Goal: Task Accomplishment & Management: Complete application form

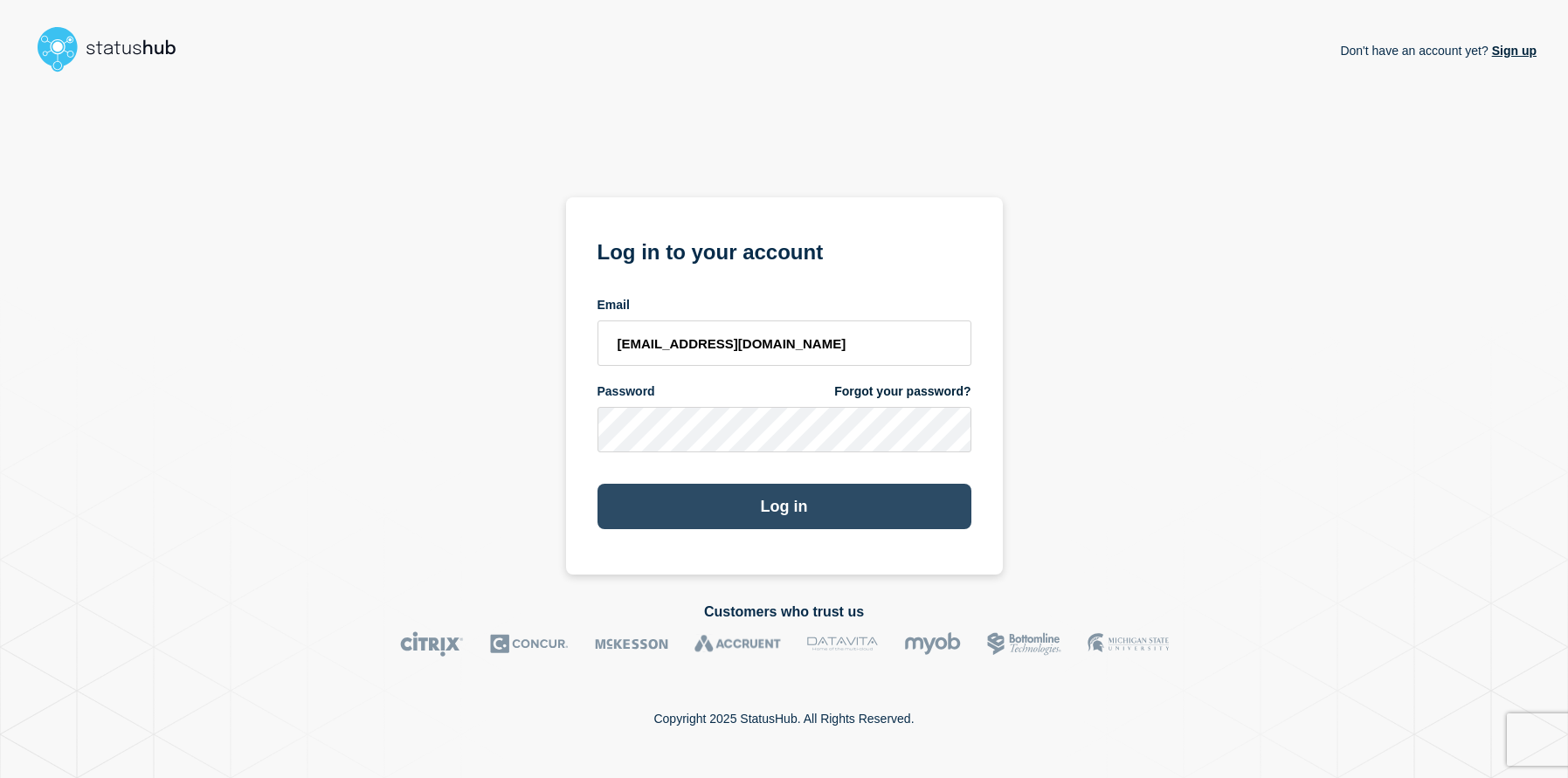
click at [813, 510] on button "Log in" at bounding box center [784, 506] width 374 height 45
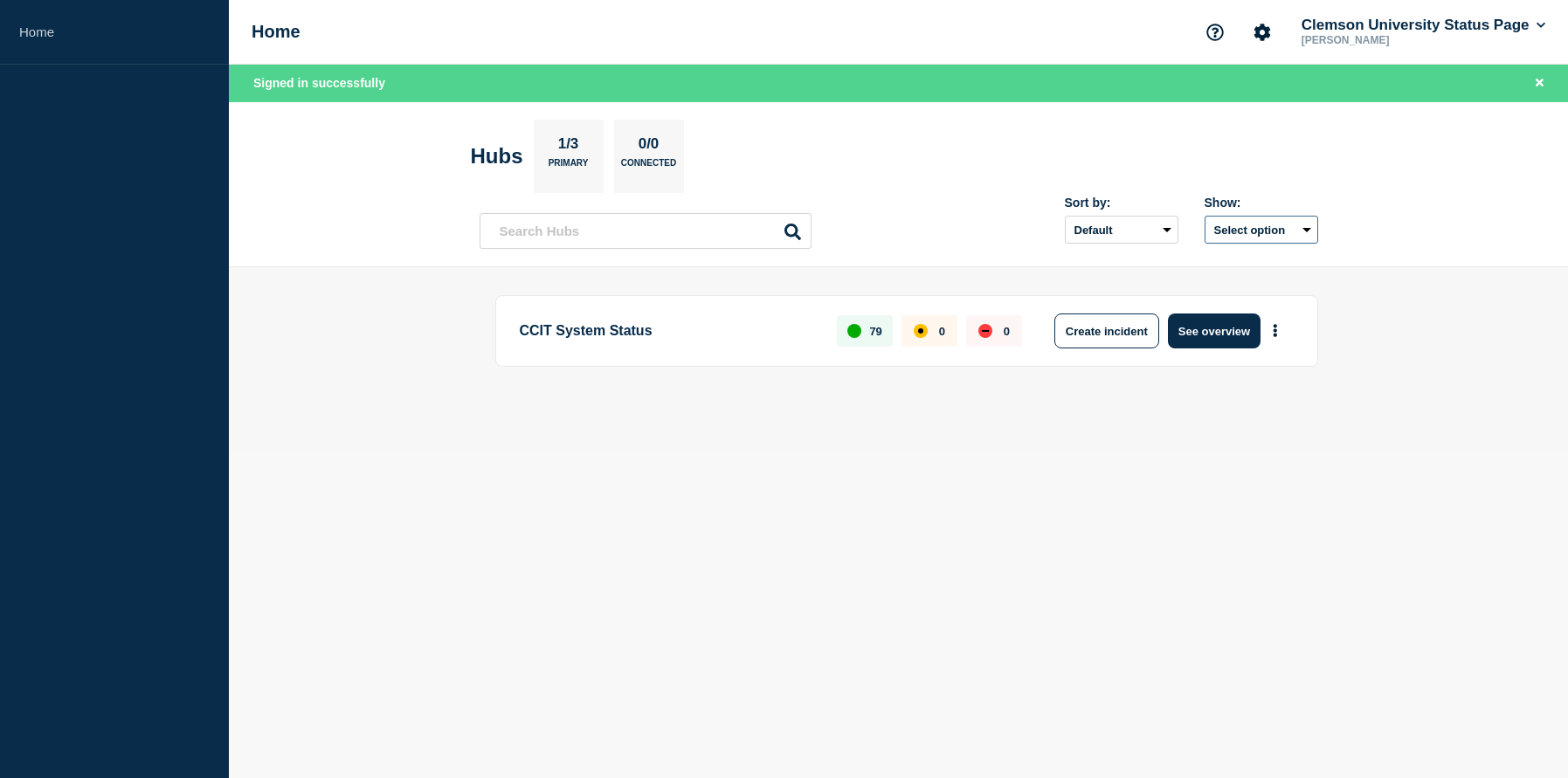
click at [1299, 230] on button "Select option" at bounding box center [1261, 230] width 114 height 28
click at [1115, 245] on div "Sort by: Default Last added Last updated Most active A-Z Show: Select option Al…" at bounding box center [1178, 219] width 280 height 62
click at [956, 228] on div "Sort by: Default Last added Last updated Most active A-Z Show: Select option" at bounding box center [899, 223] width 838 height 52
click at [36, 36] on link "Home" at bounding box center [115, 32] width 229 height 65
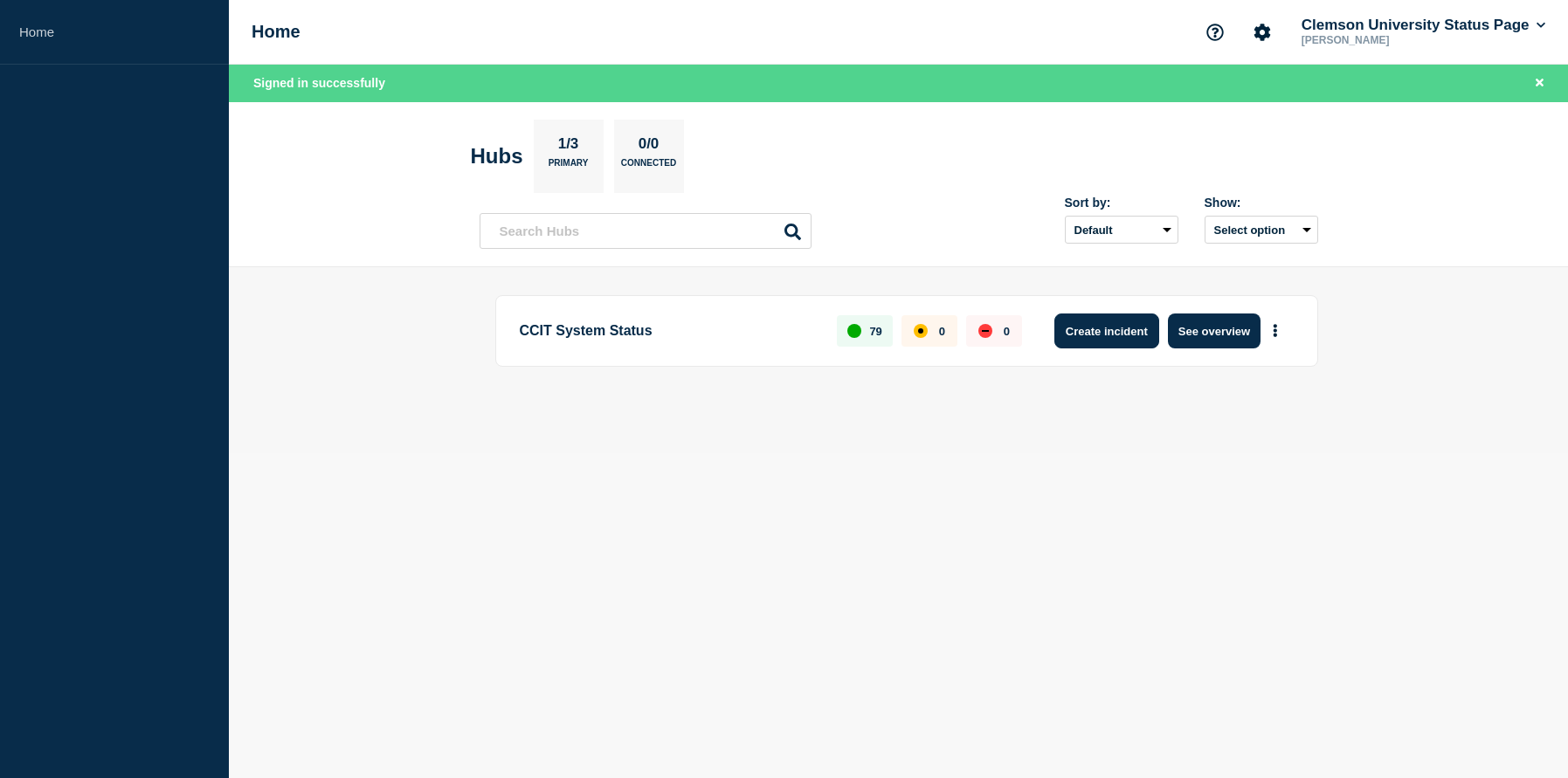
click at [1115, 343] on button "Create incident" at bounding box center [1107, 330] width 105 height 35
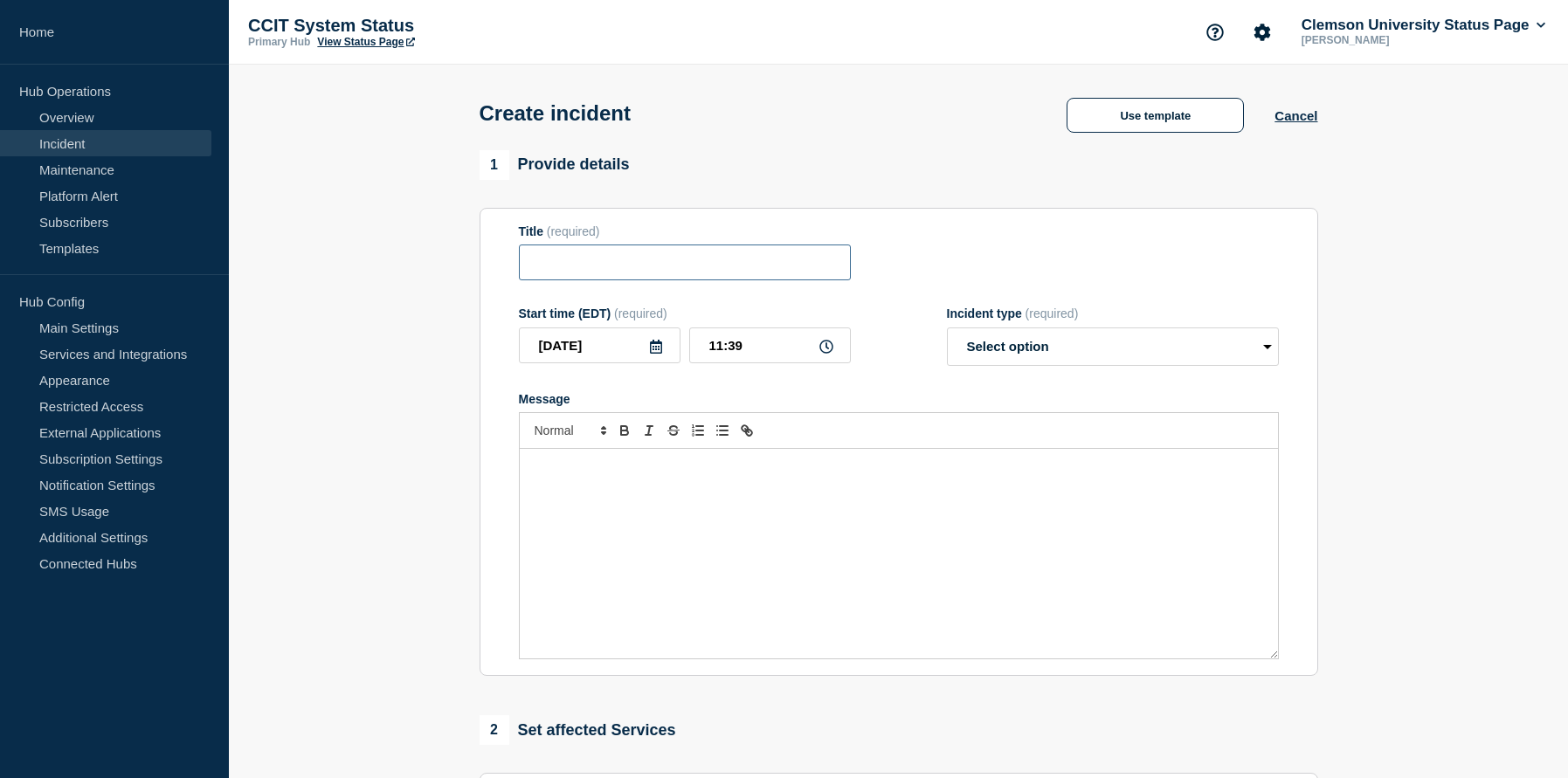
click at [627, 258] on input "Title" at bounding box center [684, 262] width 331 height 36
click at [694, 523] on div "Message" at bounding box center [898, 553] width 758 height 209
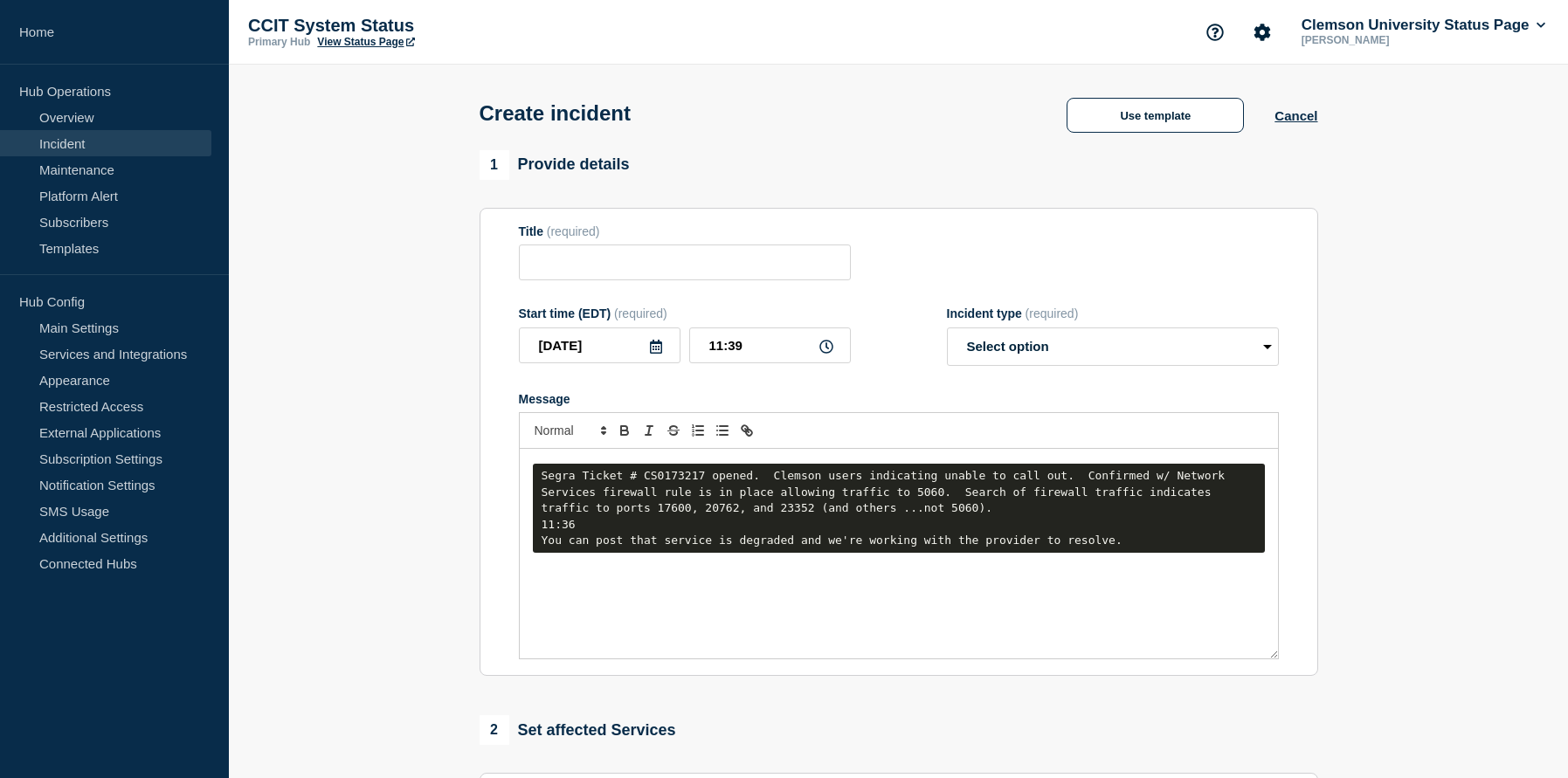
drag, startPoint x: 816, startPoint y: 647, endPoint x: 822, endPoint y: 632, distance: 16.2
click at [819, 643] on div "Segra Ticket # CS0173217 opened. Clemson users indicating unable to call out. C…" at bounding box center [898, 553] width 758 height 209
click at [894, 572] on p "Message" at bounding box center [898, 564] width 731 height 16
drag, startPoint x: 838, startPoint y: 468, endPoint x: 828, endPoint y: 534, distance: 66.8
click at [838, 472] on div "Segra Ticket # CS0173217 opened. Clemson users indicating unable to call out. C…" at bounding box center [898, 553] width 758 height 209
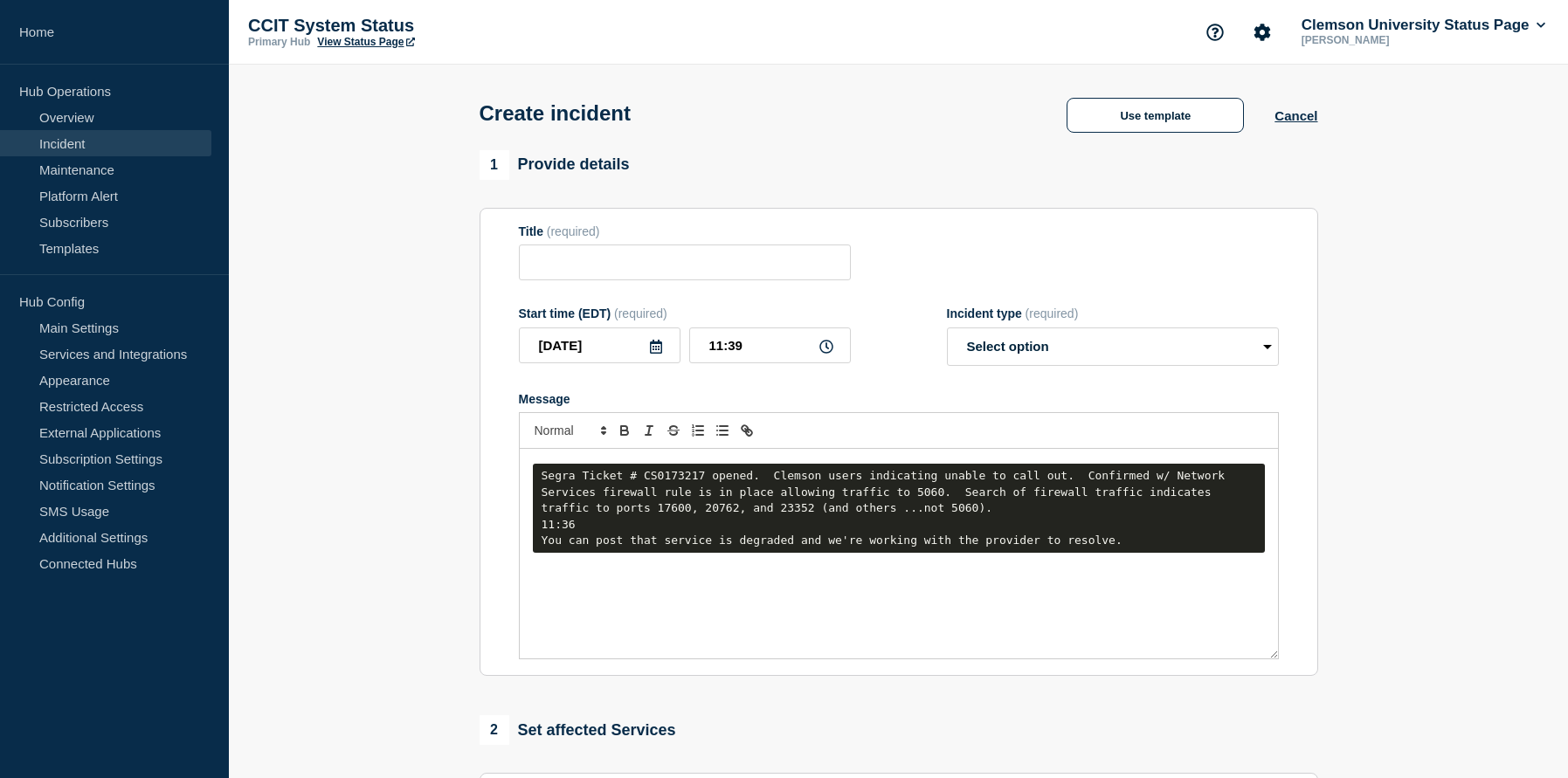
click at [991, 527] on div "11:36" at bounding box center [899, 525] width 715 height 16
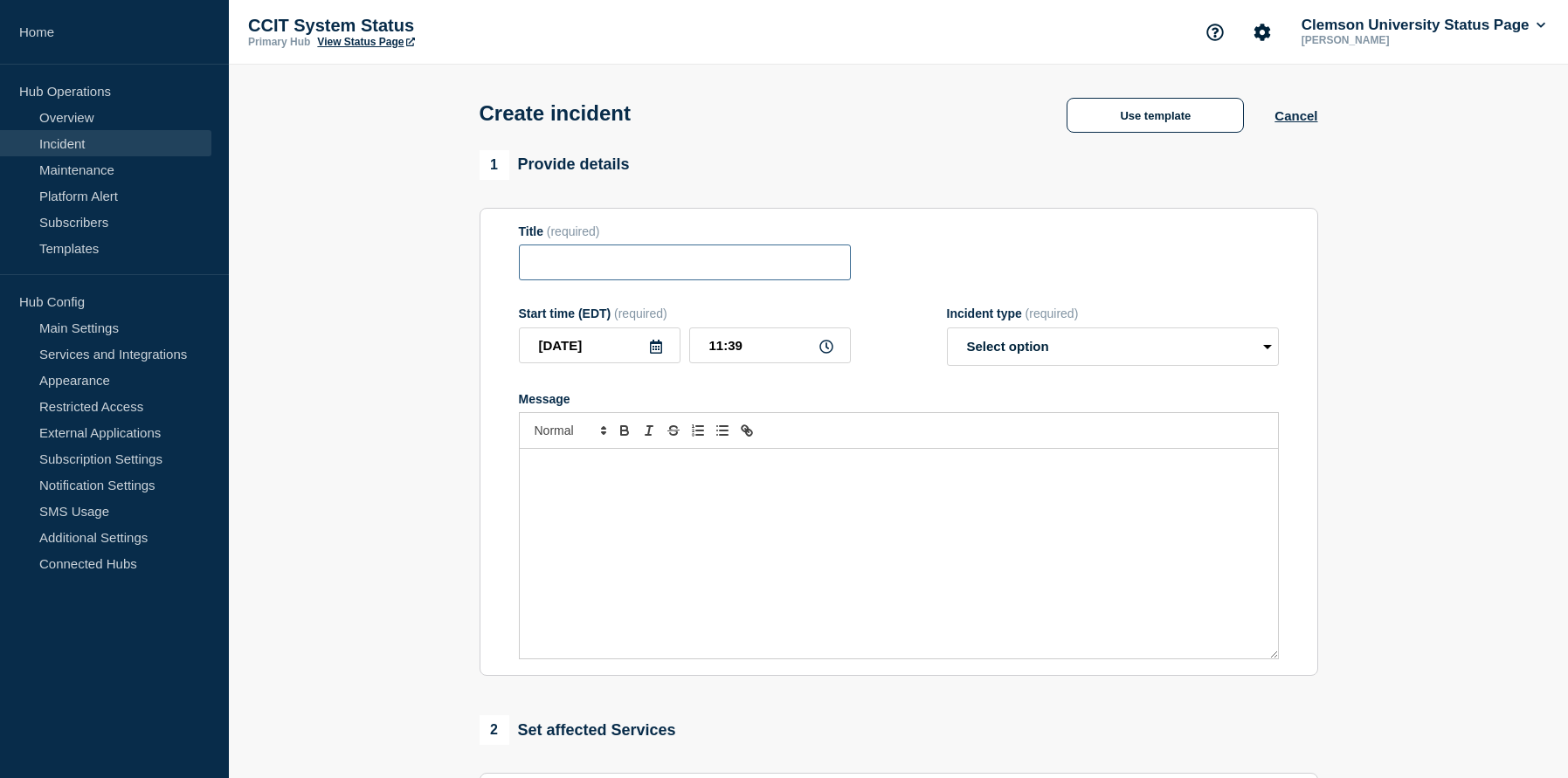
click at [651, 279] on input "Title" at bounding box center [684, 262] width 331 height 36
type input "V"
click at [714, 484] on div "Message" at bounding box center [898, 553] width 758 height 209
click at [621, 267] on input "Title" at bounding box center [684, 262] width 331 height 36
type input "Report of issues with VIOP Service"
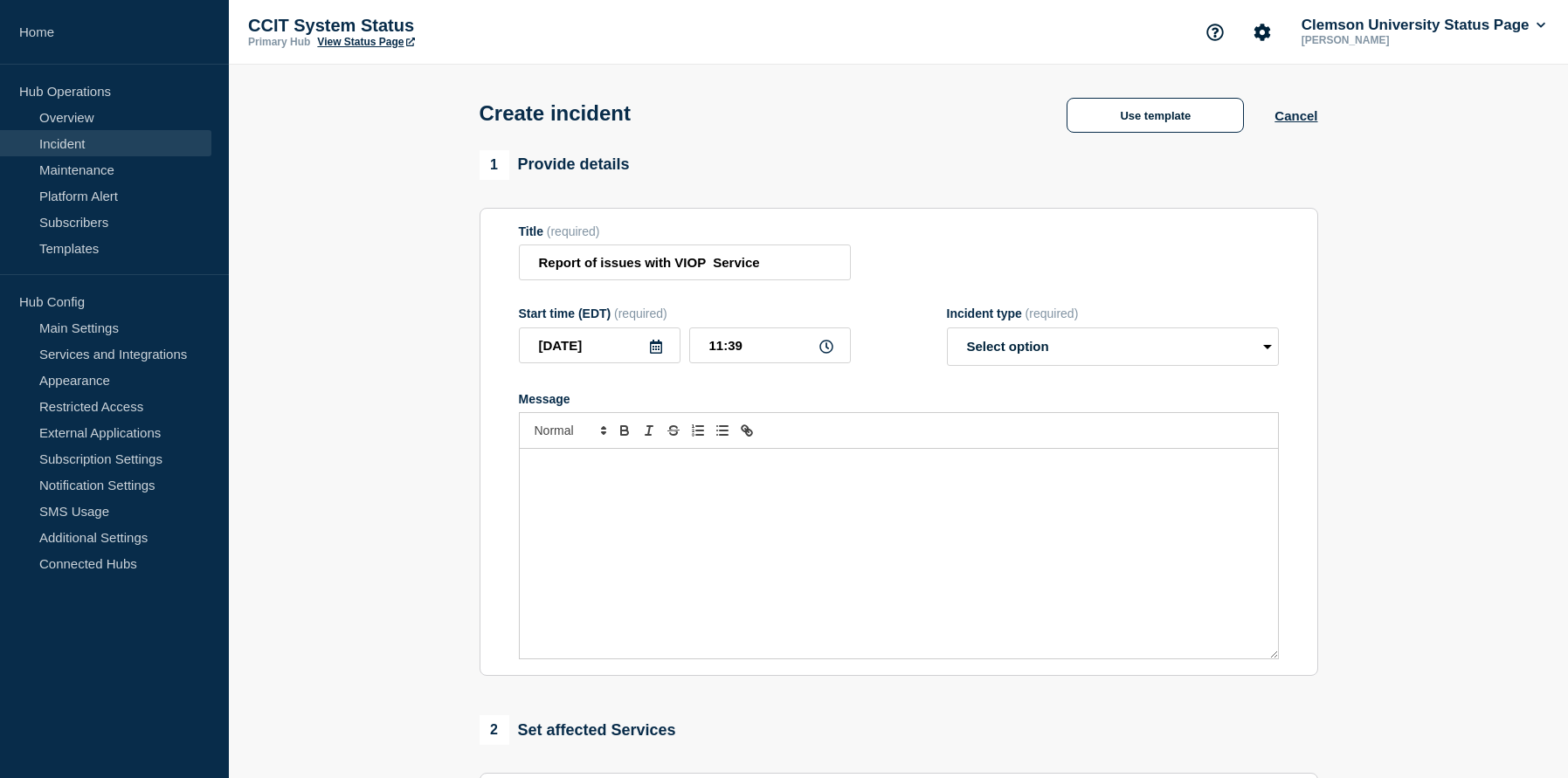
click at [806, 571] on div "Message" at bounding box center [898, 553] width 758 height 209
click at [661, 508] on div "Message" at bounding box center [898, 553] width 758 height 209
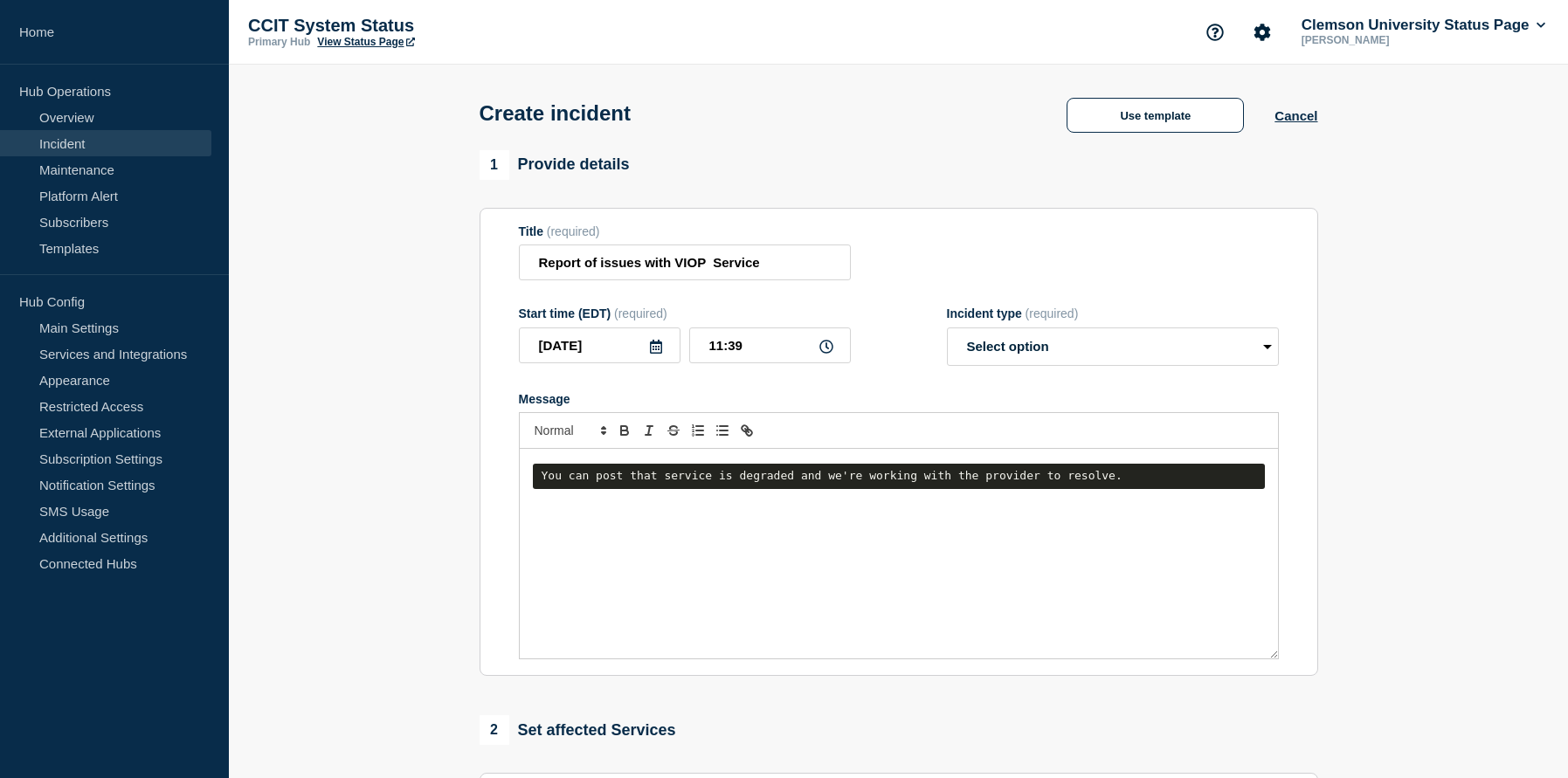
drag, startPoint x: 683, startPoint y: 506, endPoint x: 706, endPoint y: 512, distance: 23.8
click at [684, 506] on p "Message" at bounding box center [898, 501] width 731 height 16
click at [1077, 534] on div "You can post that service is degraded and we're working with the provider to re…" at bounding box center [898, 553] width 758 height 209
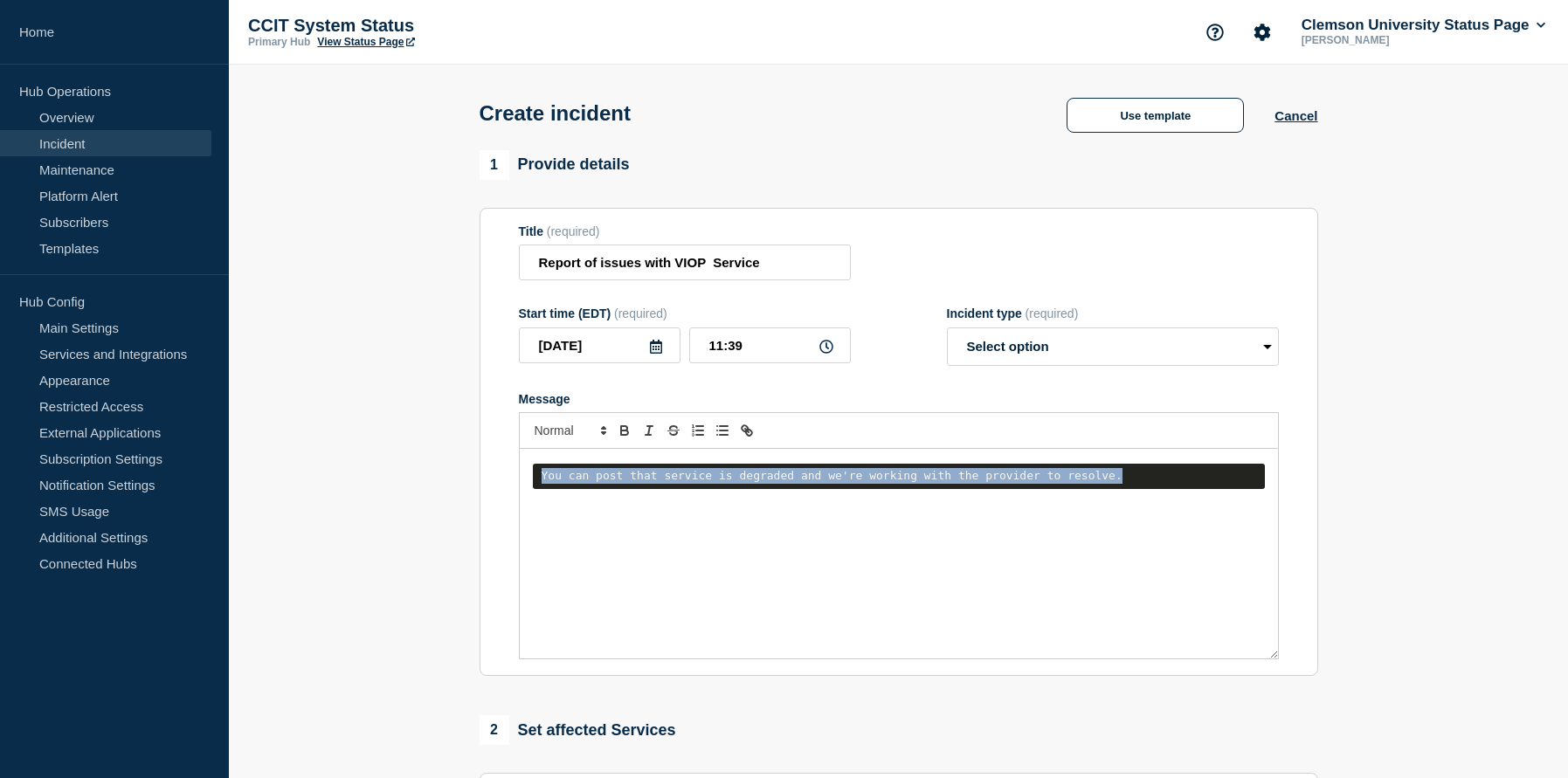
drag, startPoint x: 1082, startPoint y: 496, endPoint x: 485, endPoint y: 492, distance: 597.0
click at [519, 492] on div "You can post that service is degraded and we're working with the provider to re…" at bounding box center [898, 553] width 758 height 209
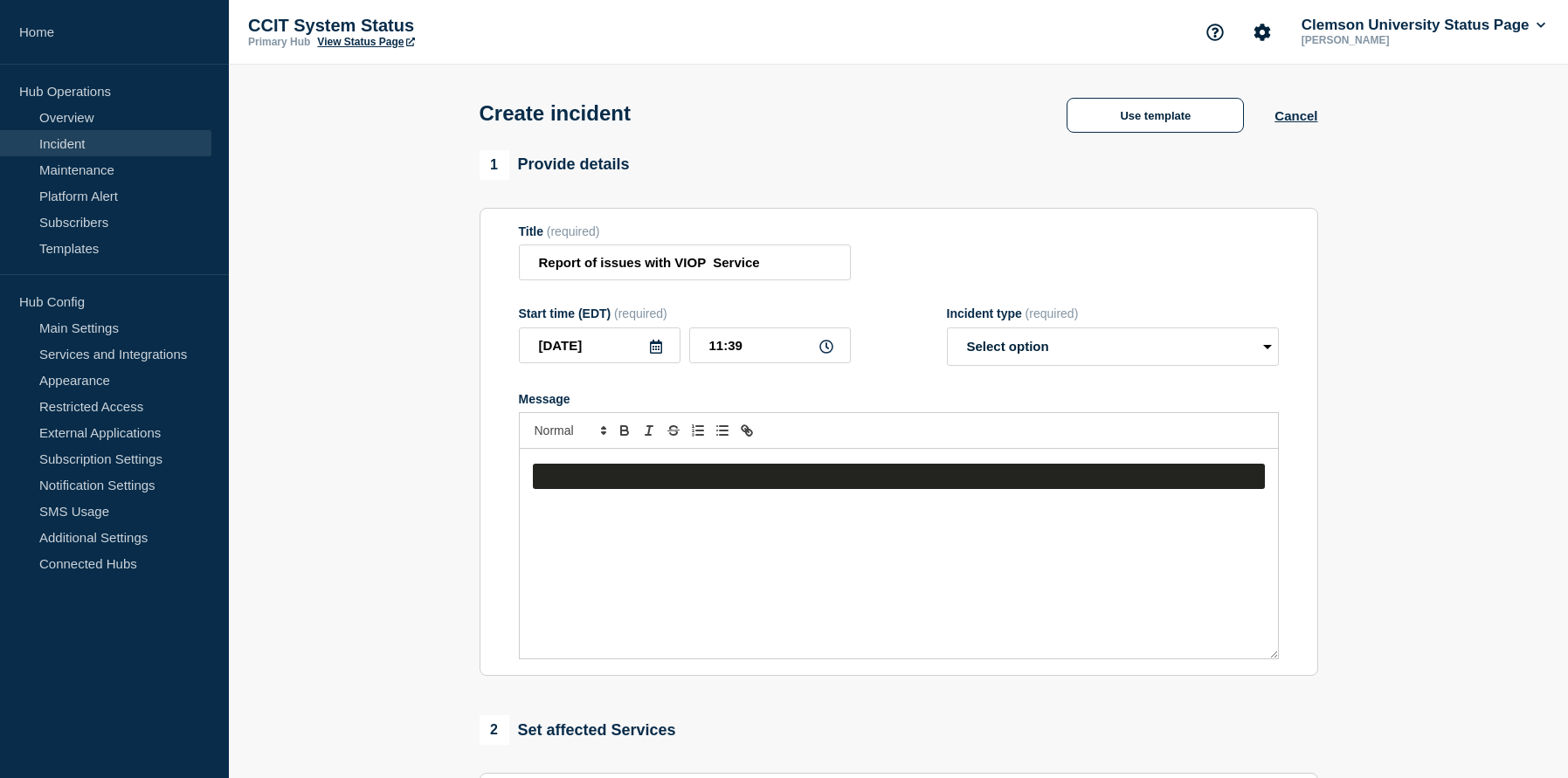
click at [542, 550] on div "Message" at bounding box center [898, 553] width 758 height 209
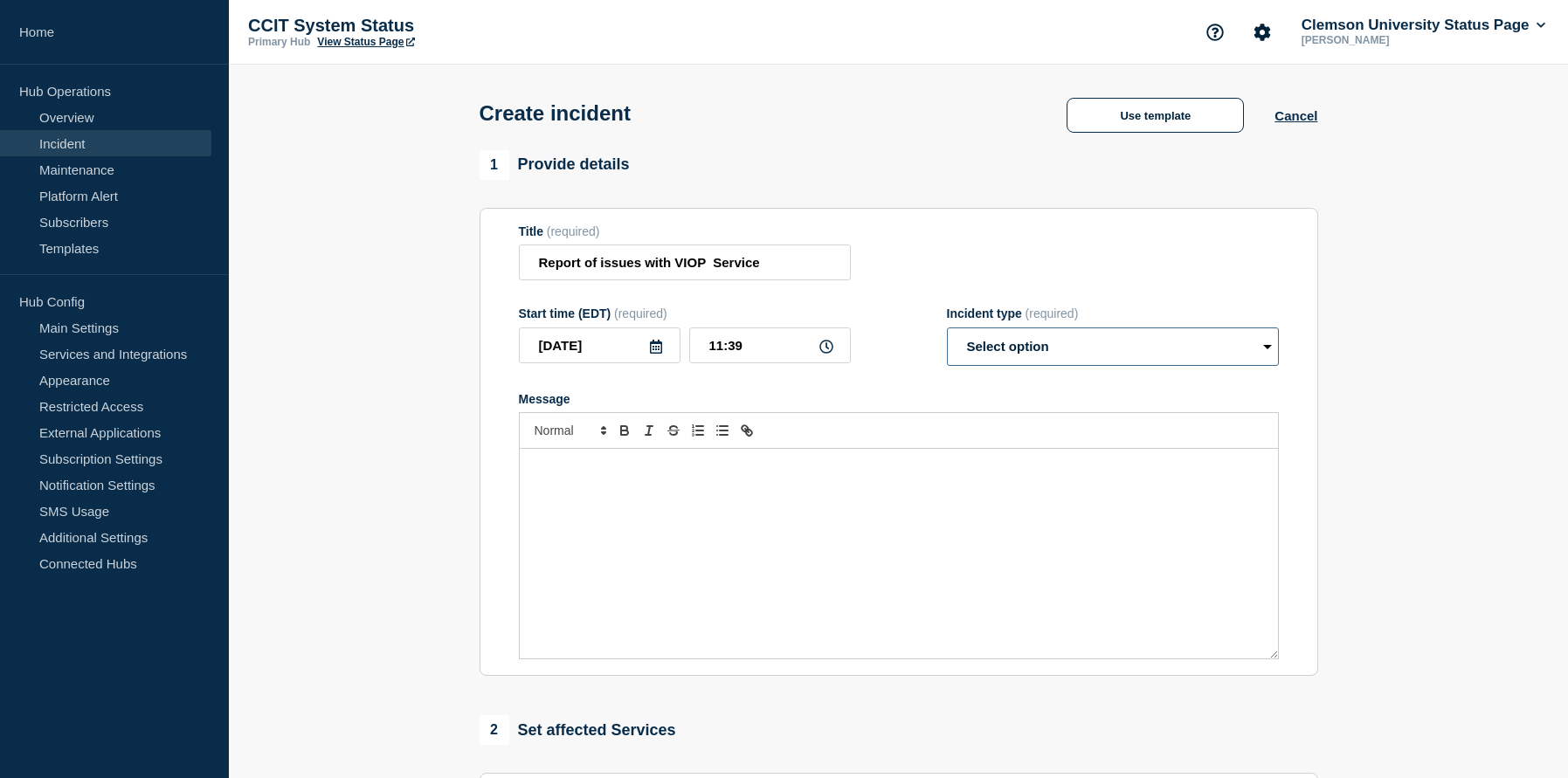
click at [946, 328] on select "Select option Investigating Identified Monitoring" at bounding box center [1112, 346] width 331 height 38
select select "identified"
click option "Identified" at bounding box center [0, 0] width 0 height 0
click at [965, 523] on div "Message" at bounding box center [898, 553] width 758 height 209
click at [667, 486] on div "Message" at bounding box center [898, 553] width 758 height 209
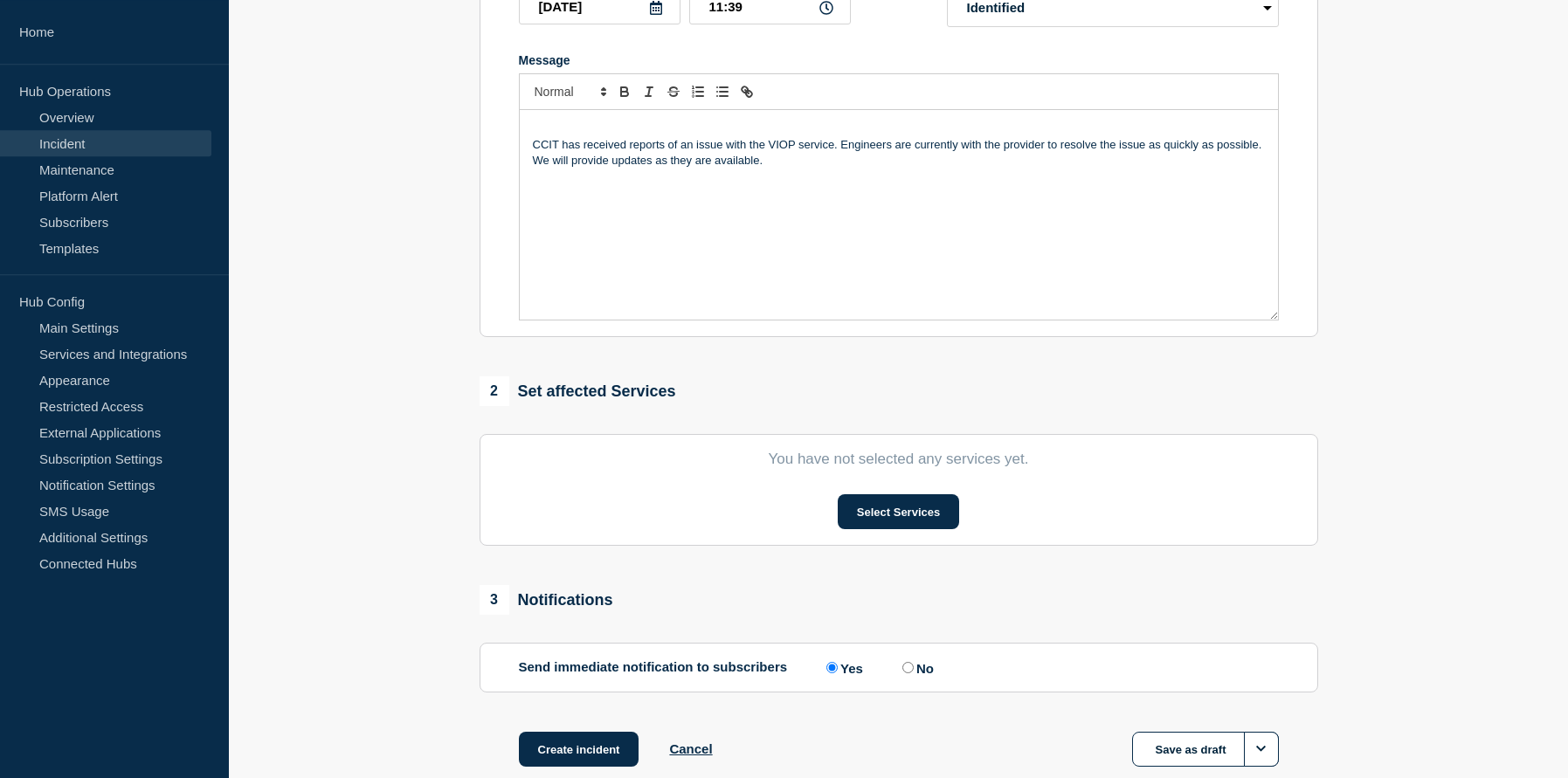
scroll to position [356, 0]
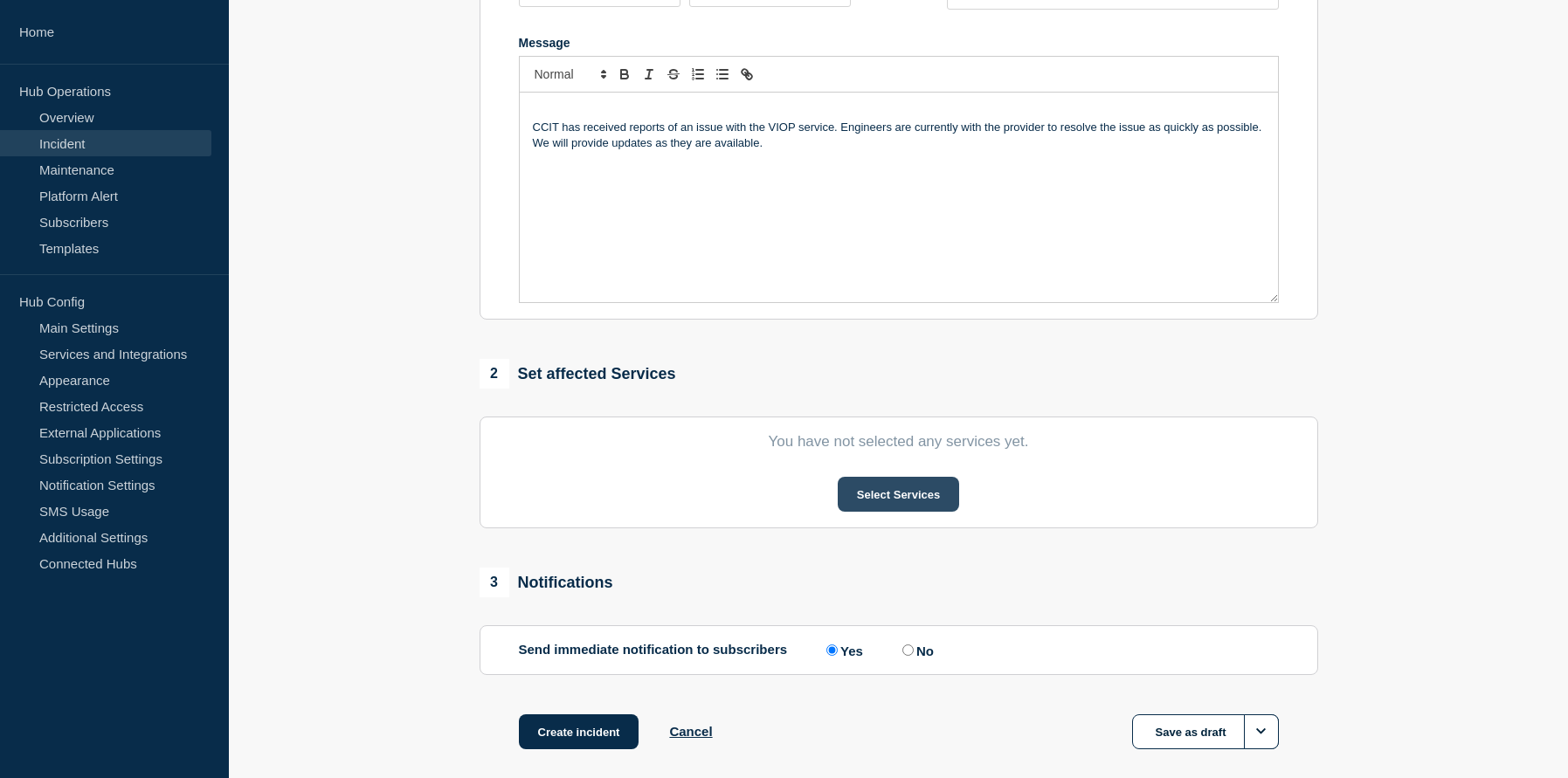
click at [894, 500] on button "Select Services" at bounding box center [898, 494] width 121 height 35
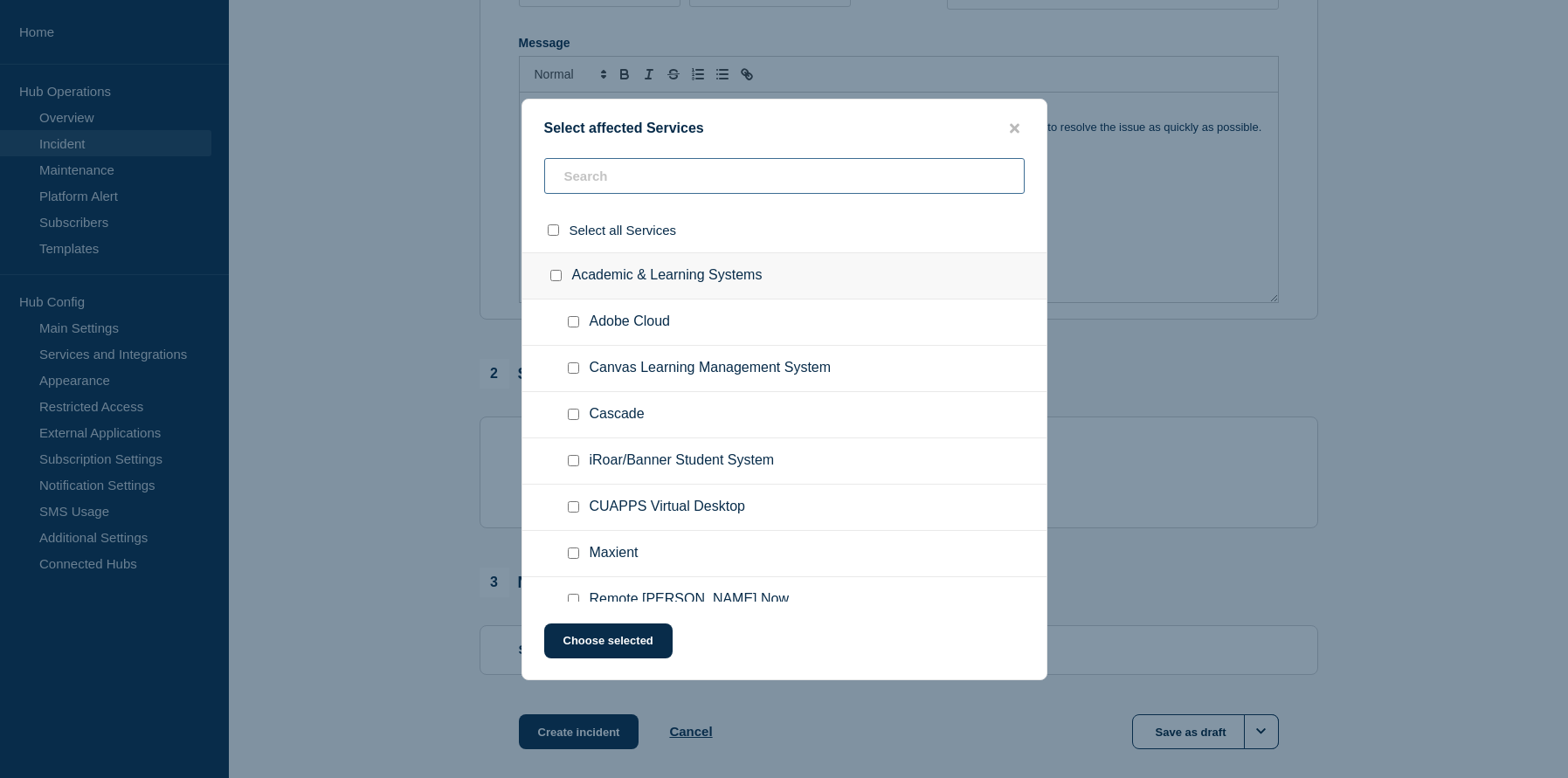
click at [725, 173] on input "text" at bounding box center [784, 175] width 481 height 36
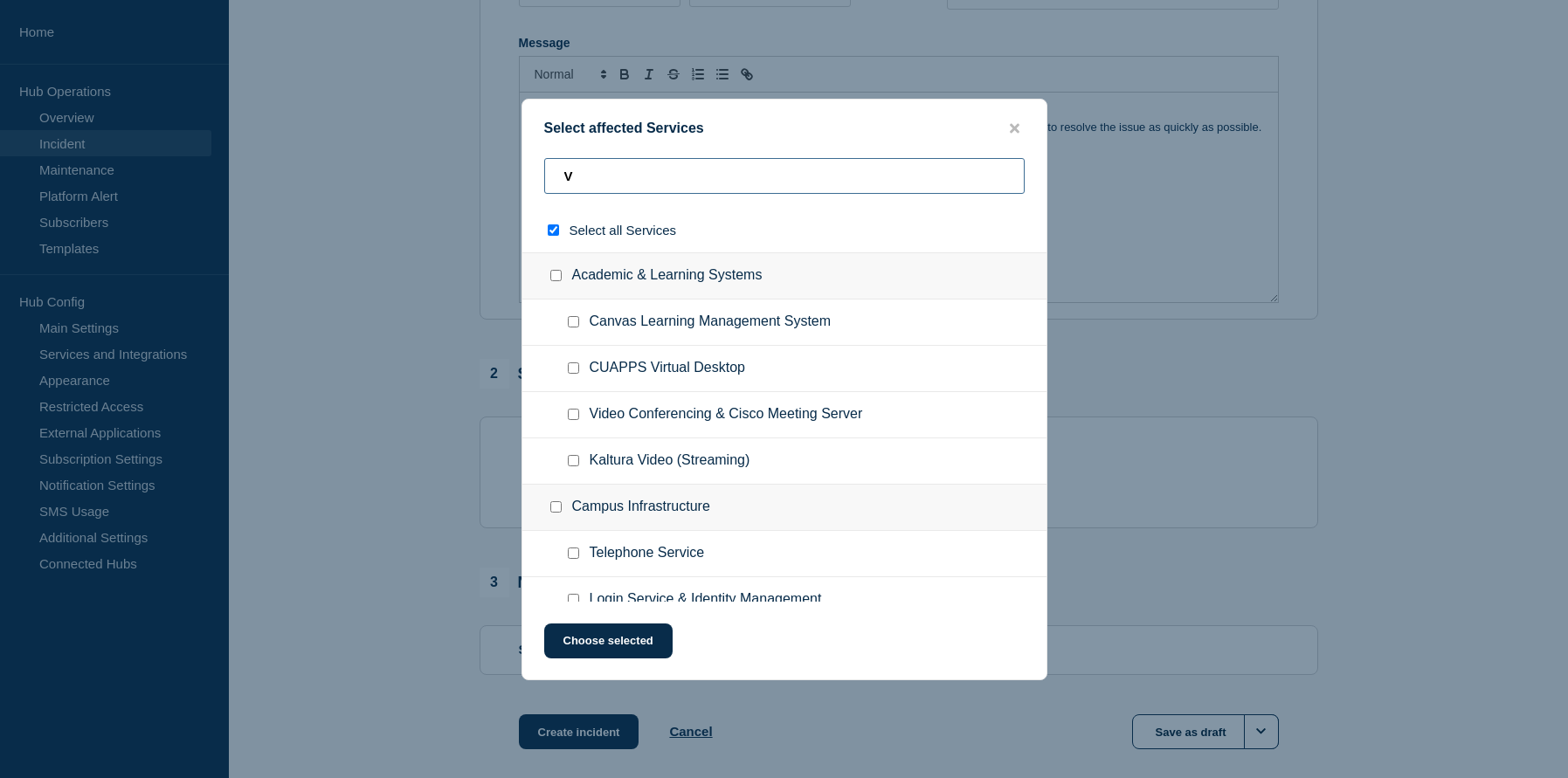
type input "VO"
checkbox input "true"
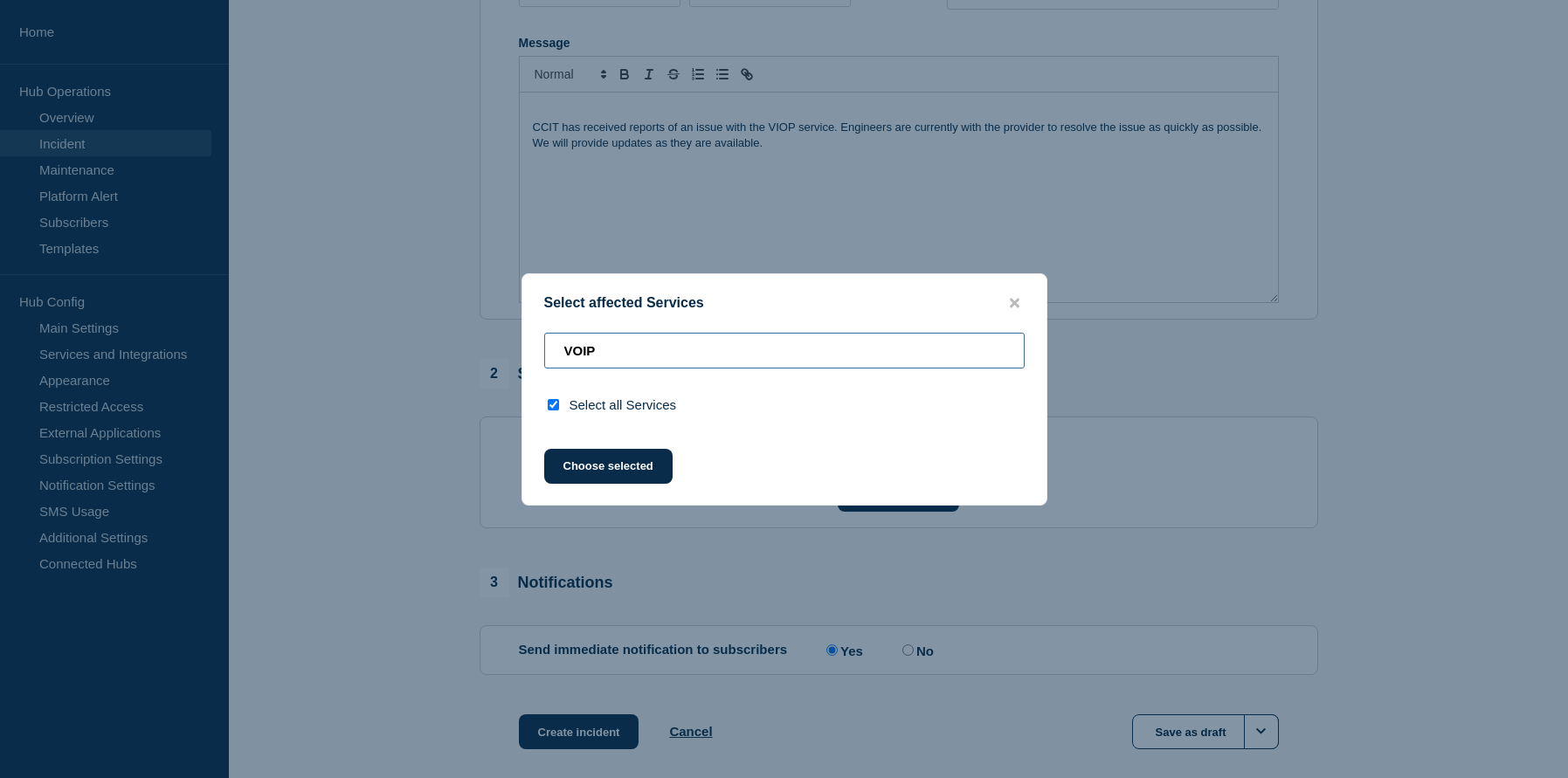
click at [659, 339] on input "VOIP" at bounding box center [784, 350] width 481 height 36
click at [646, 351] on input "VOIP" at bounding box center [784, 350] width 481 height 36
type input "V"
checkbox input "false"
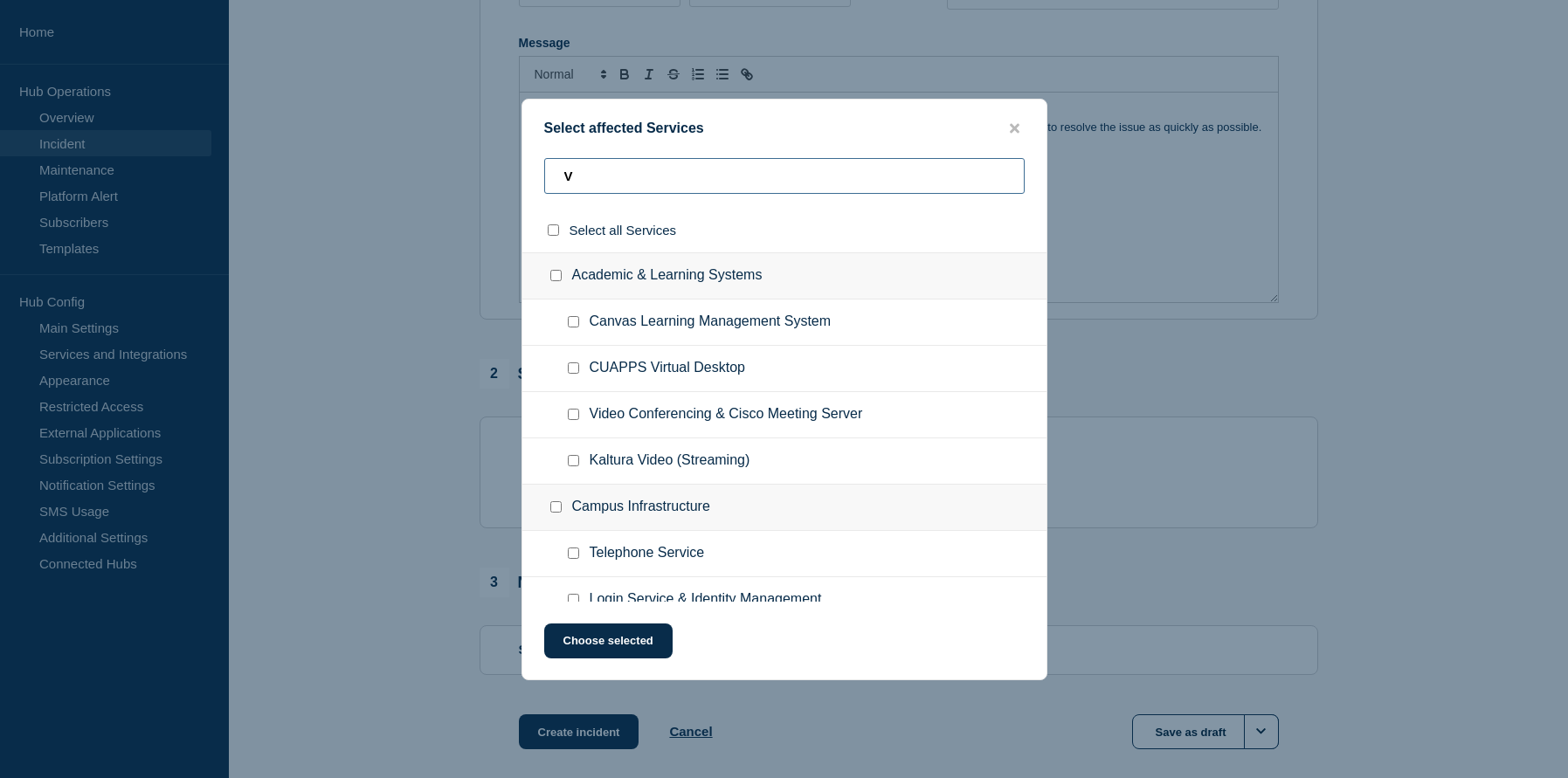
type input "V"
click at [668, 560] on span "Telephone Service" at bounding box center [647, 553] width 115 height 18
click at [606, 180] on input "V" at bounding box center [784, 175] width 481 height 36
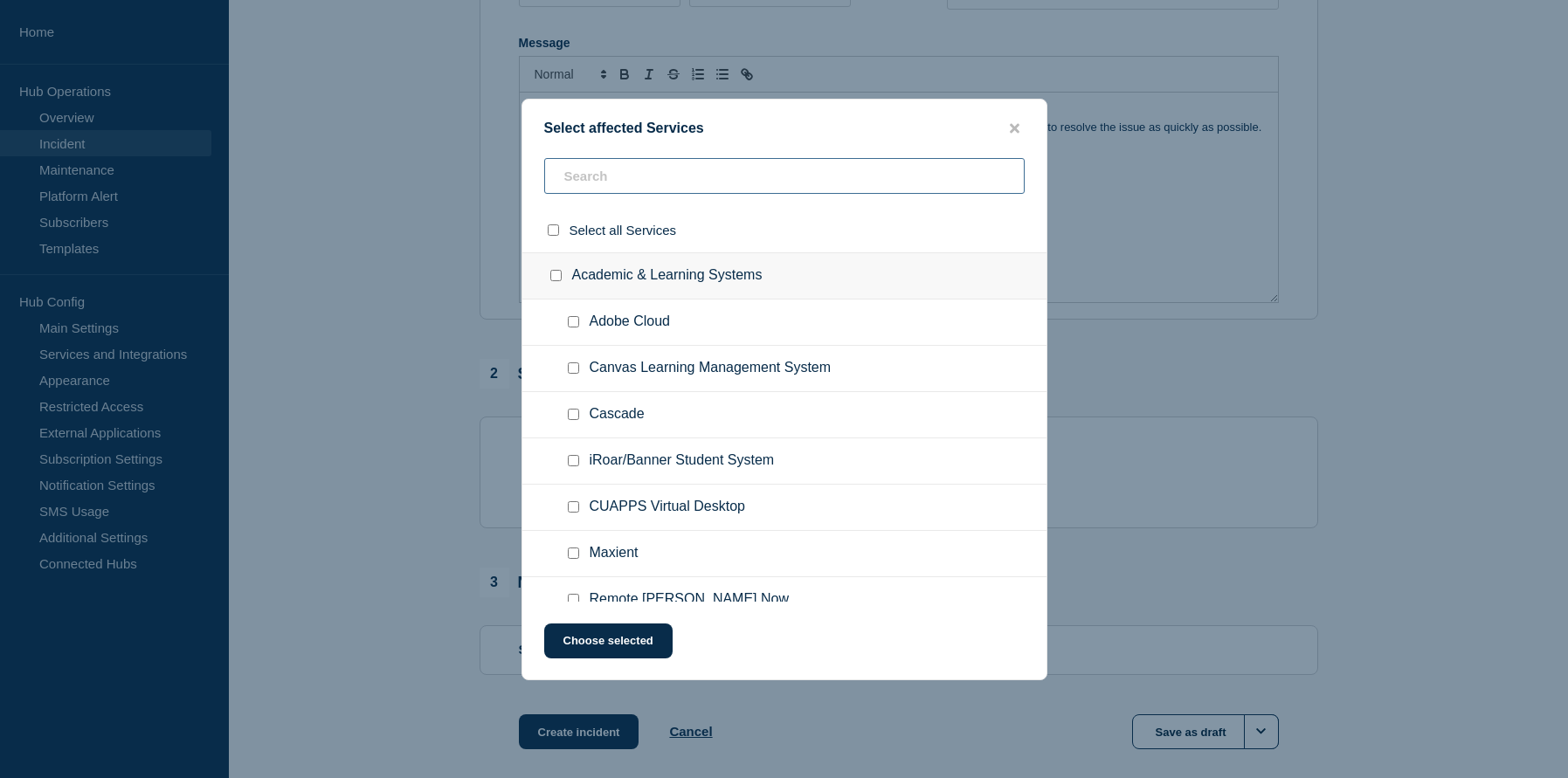
click at [673, 181] on input "text" at bounding box center [784, 175] width 481 height 36
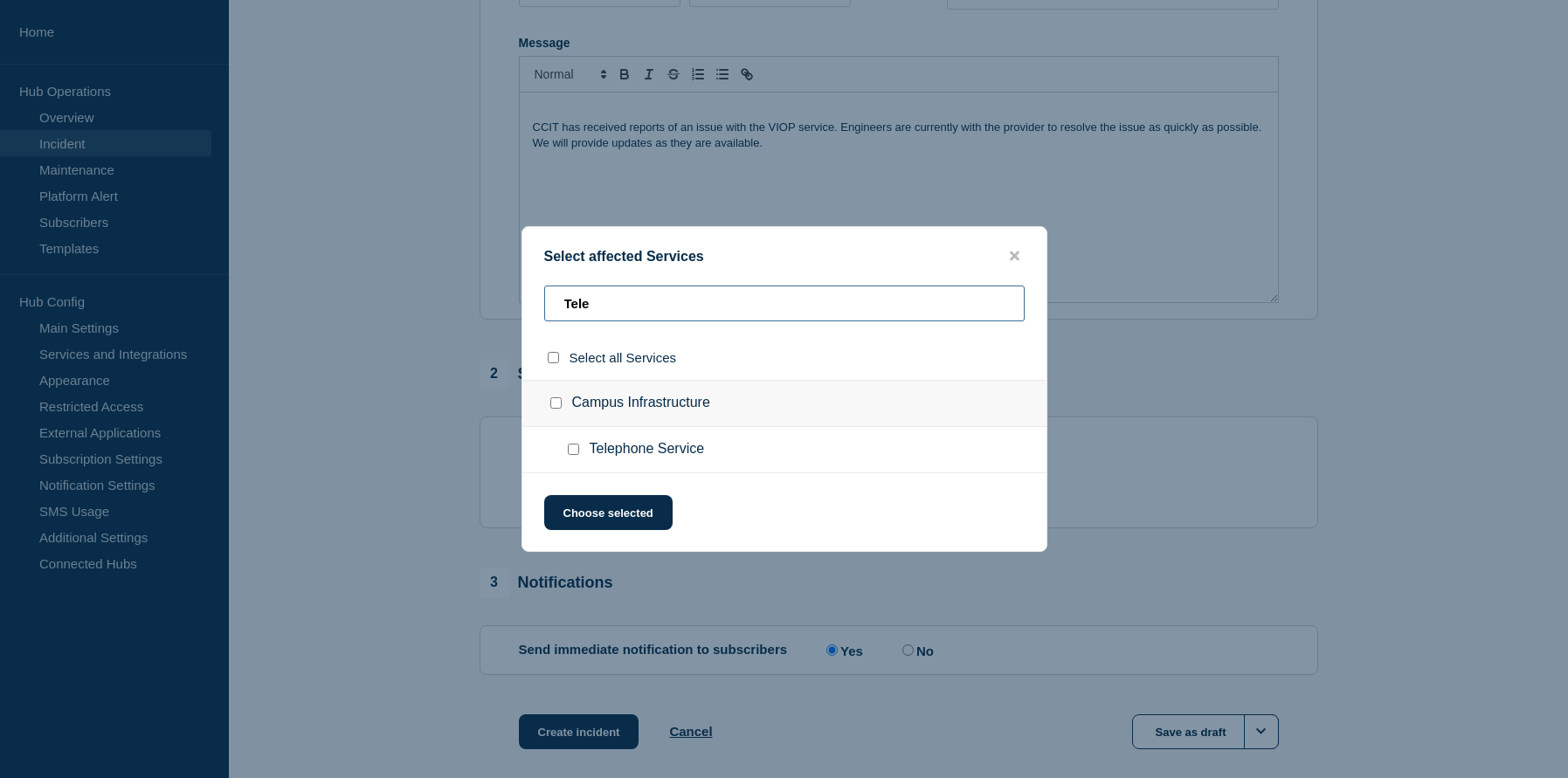
type input "Tele"
click at [670, 453] on span "Telephone Service" at bounding box center [647, 450] width 115 height 18
click at [575, 455] on input "Telephone Service checkbox" at bounding box center [574, 449] width 11 height 11
checkbox input "true"
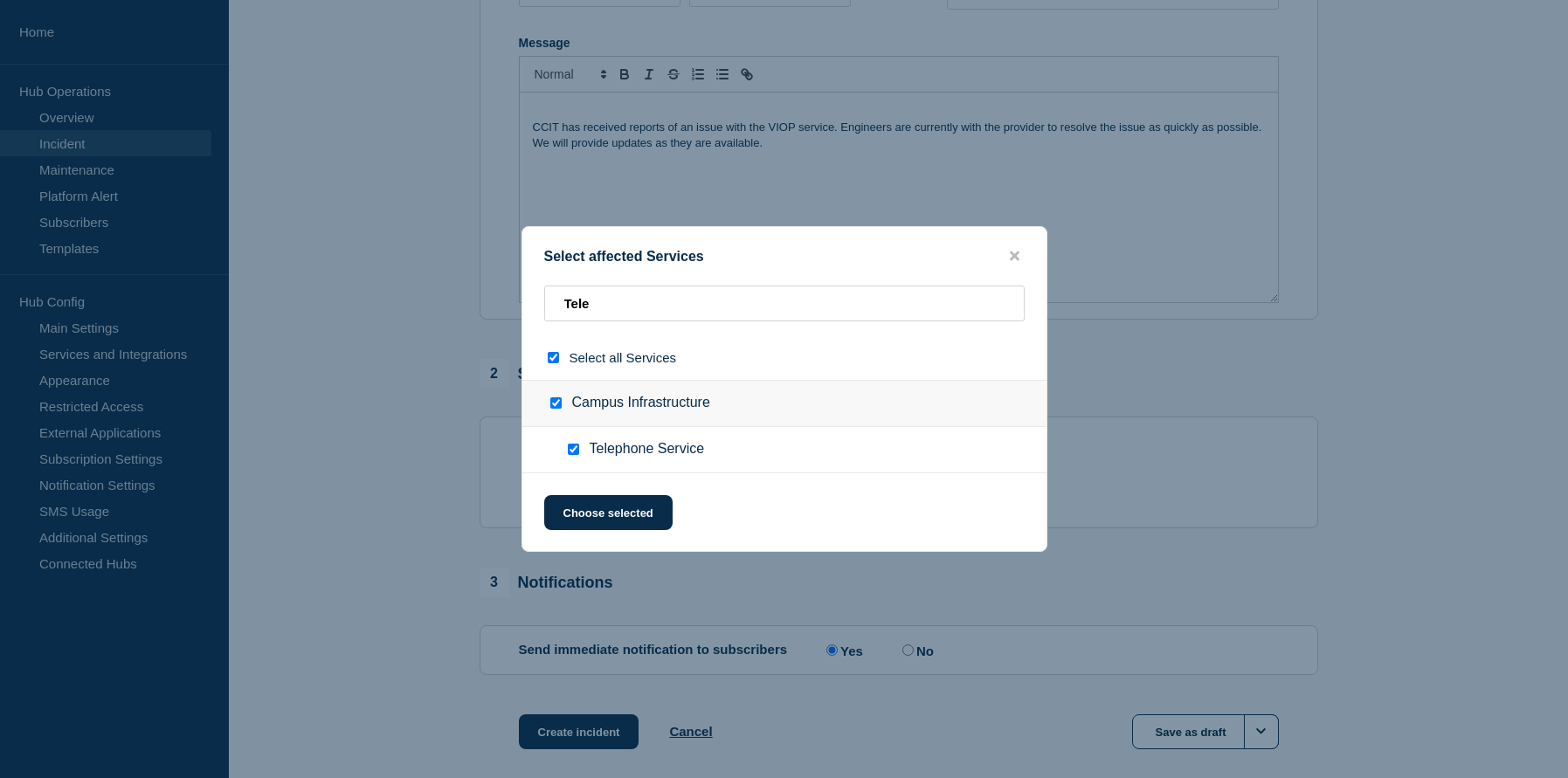
checkbox input "true"
click at [617, 515] on button "Choose selected" at bounding box center [607, 511] width 129 height 35
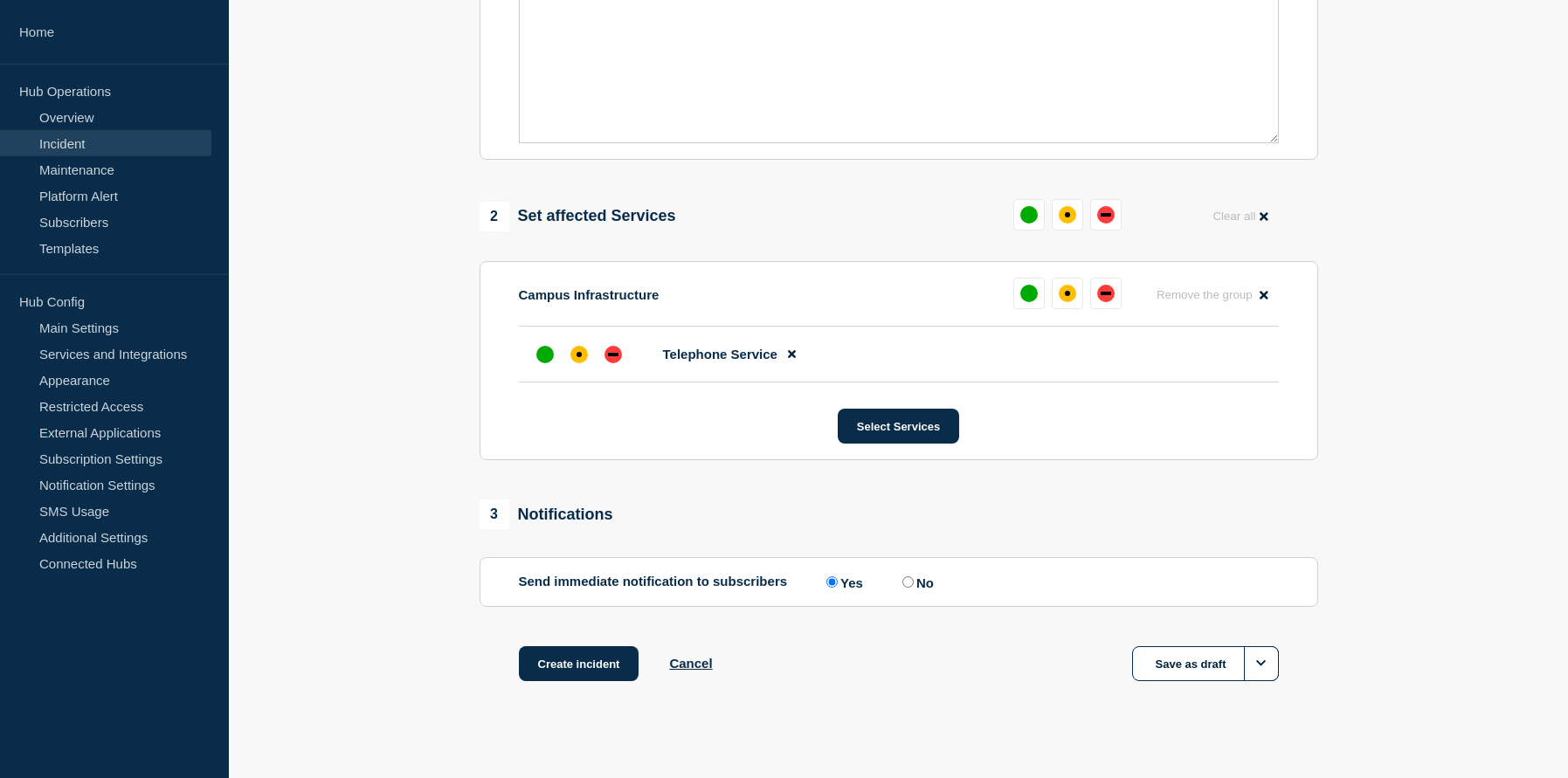
scroll to position [543, 0]
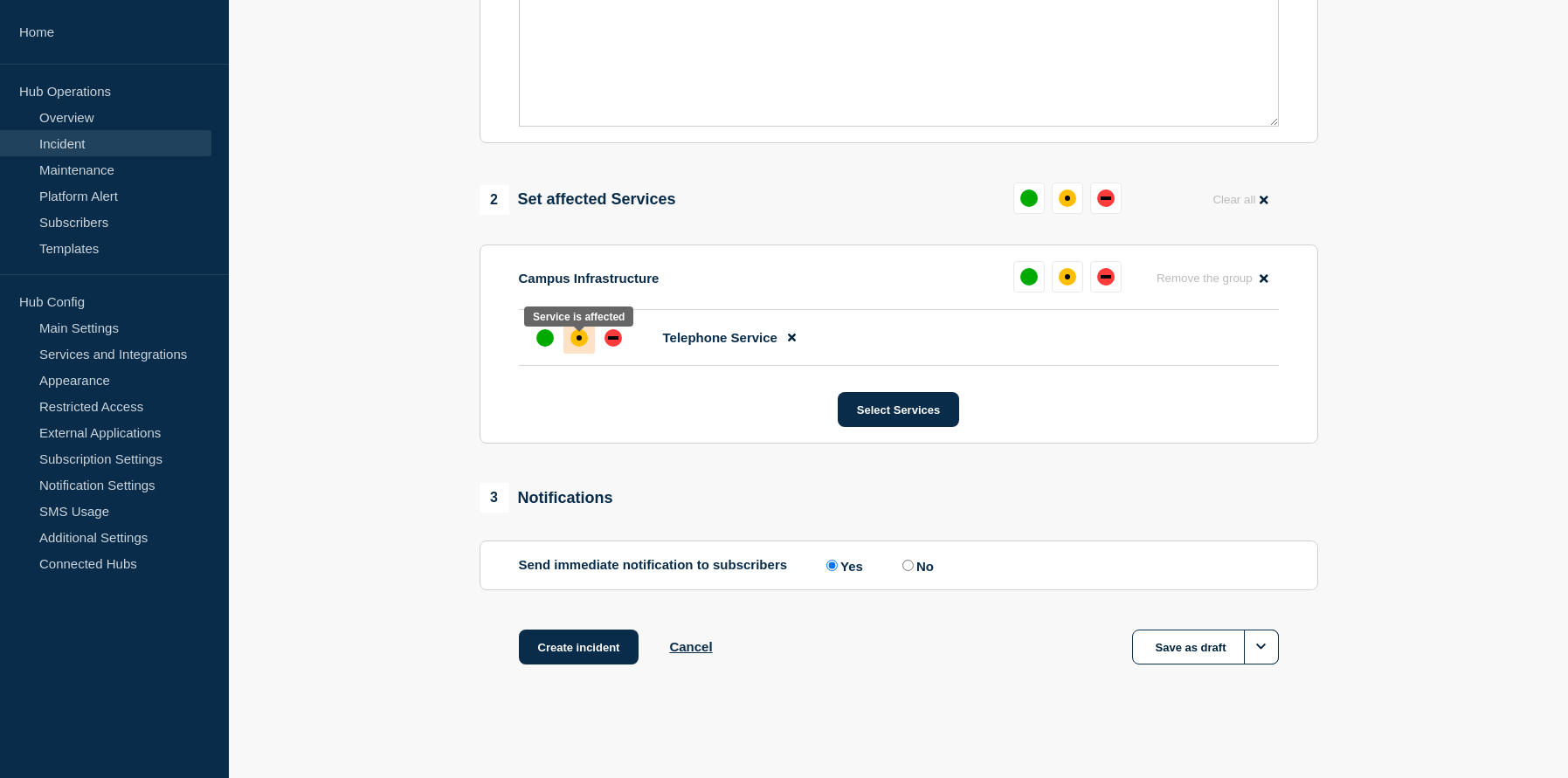
click at [574, 341] on div "affected" at bounding box center [578, 338] width 18 height 18
click at [913, 567] on input "No" at bounding box center [908, 565] width 11 height 11
radio input "true"
radio input "false"
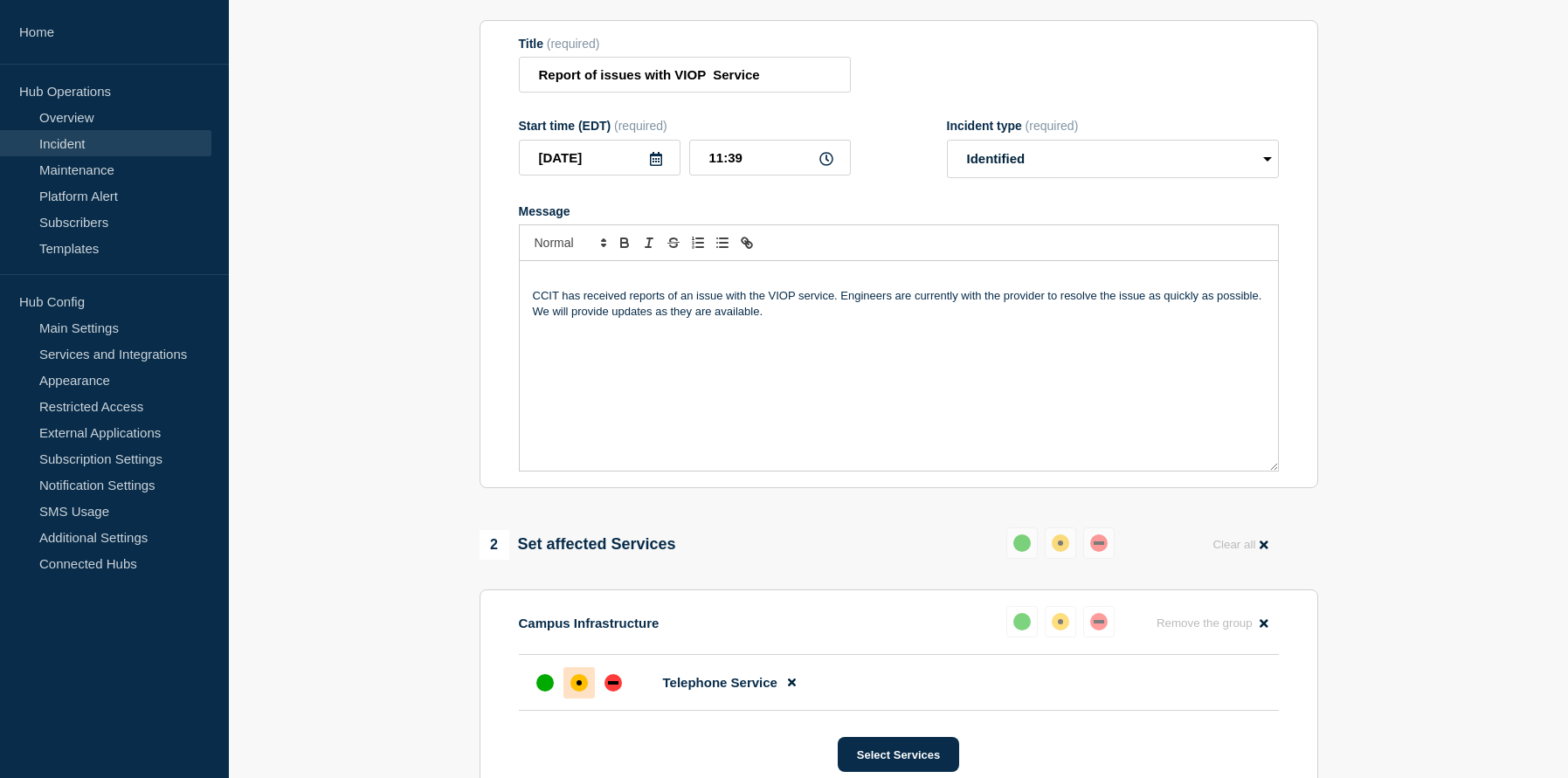
scroll to position [99, 0]
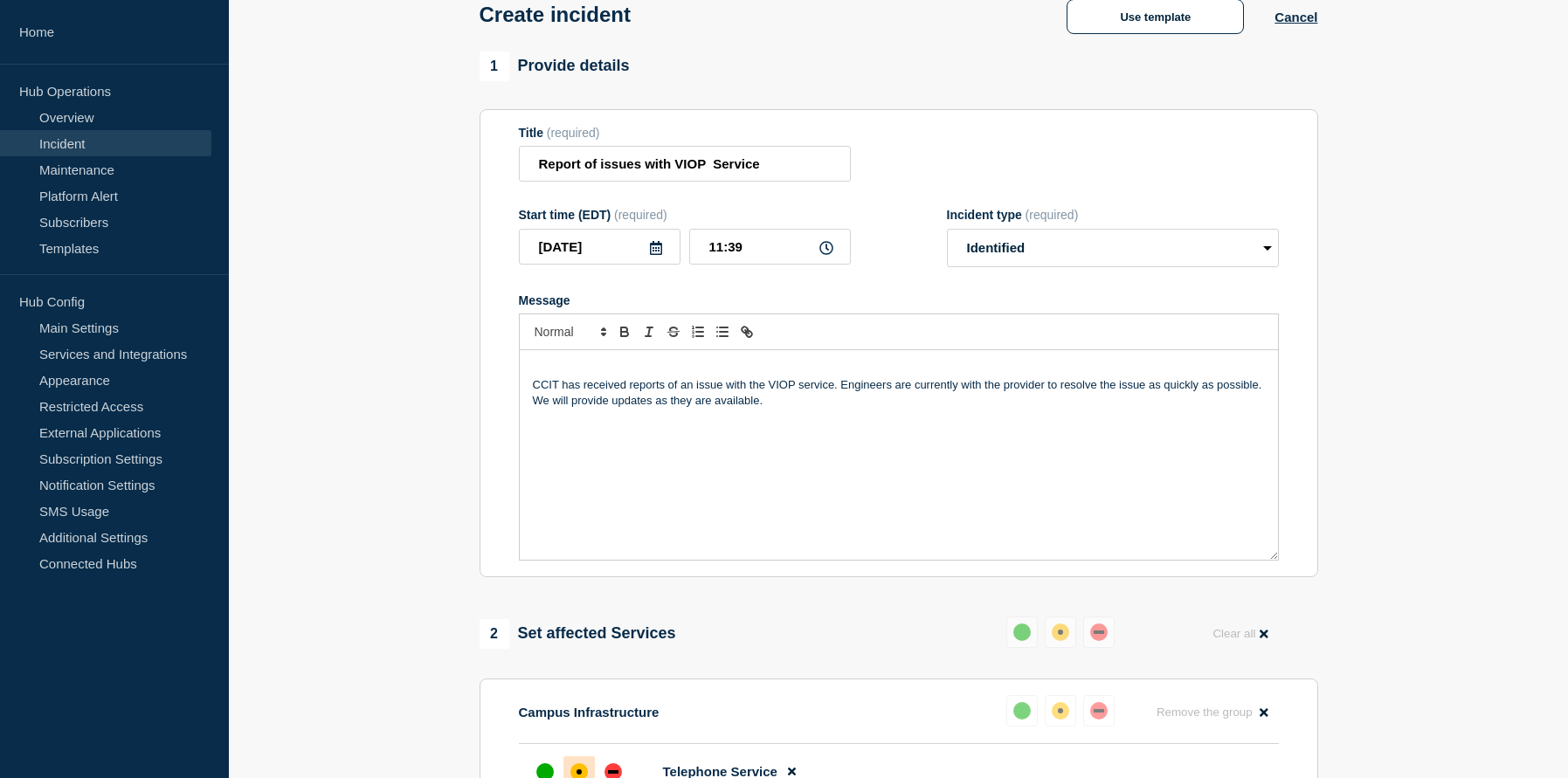
click at [775, 397] on p "CCIT has received reports of an issue with the VIOP service. Engineers are curr…" at bounding box center [898, 393] width 731 height 32
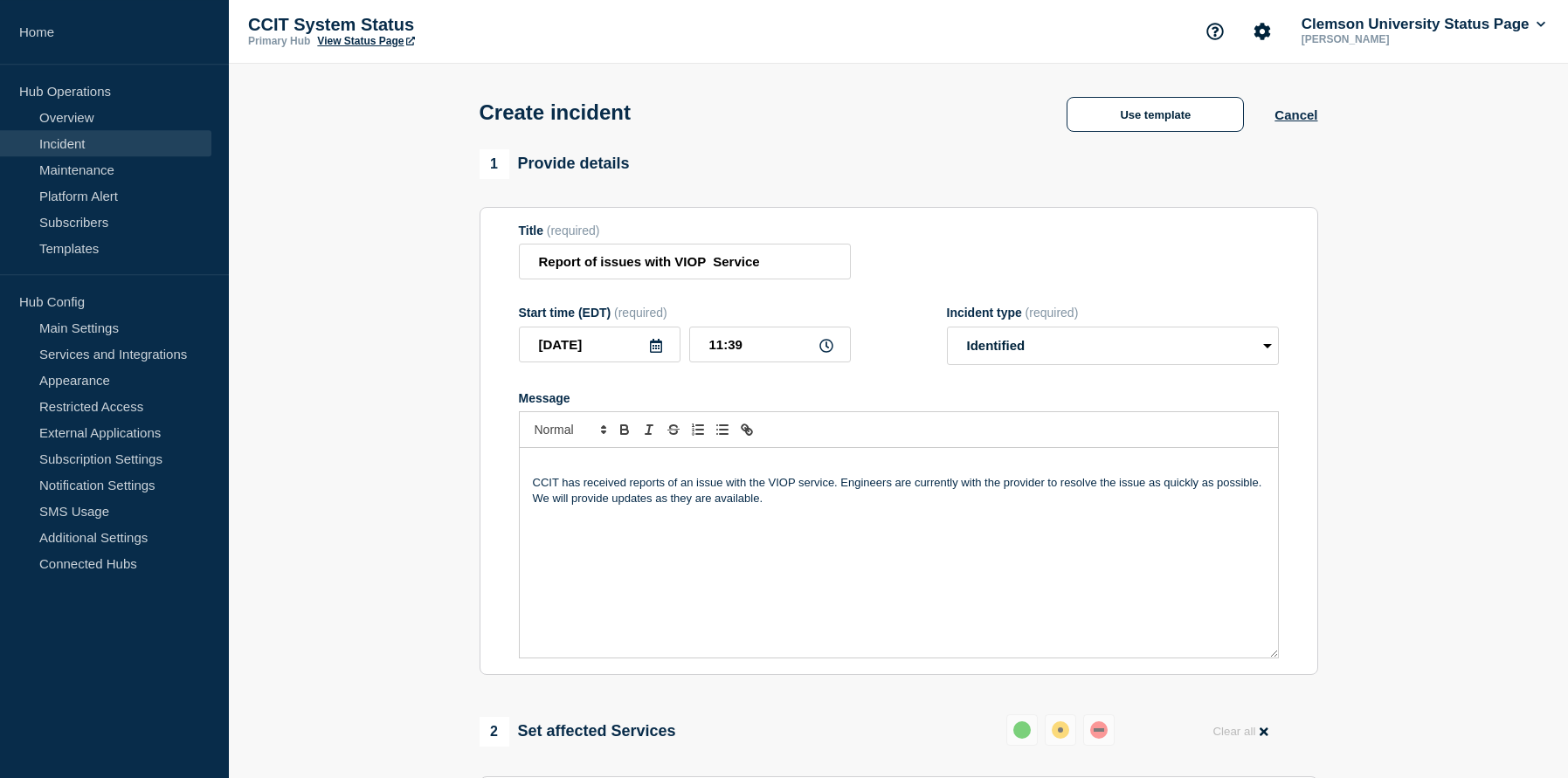
scroll to position [0, 0]
click at [736, 352] on input "11:39" at bounding box center [770, 345] width 161 height 36
type input "11:30"
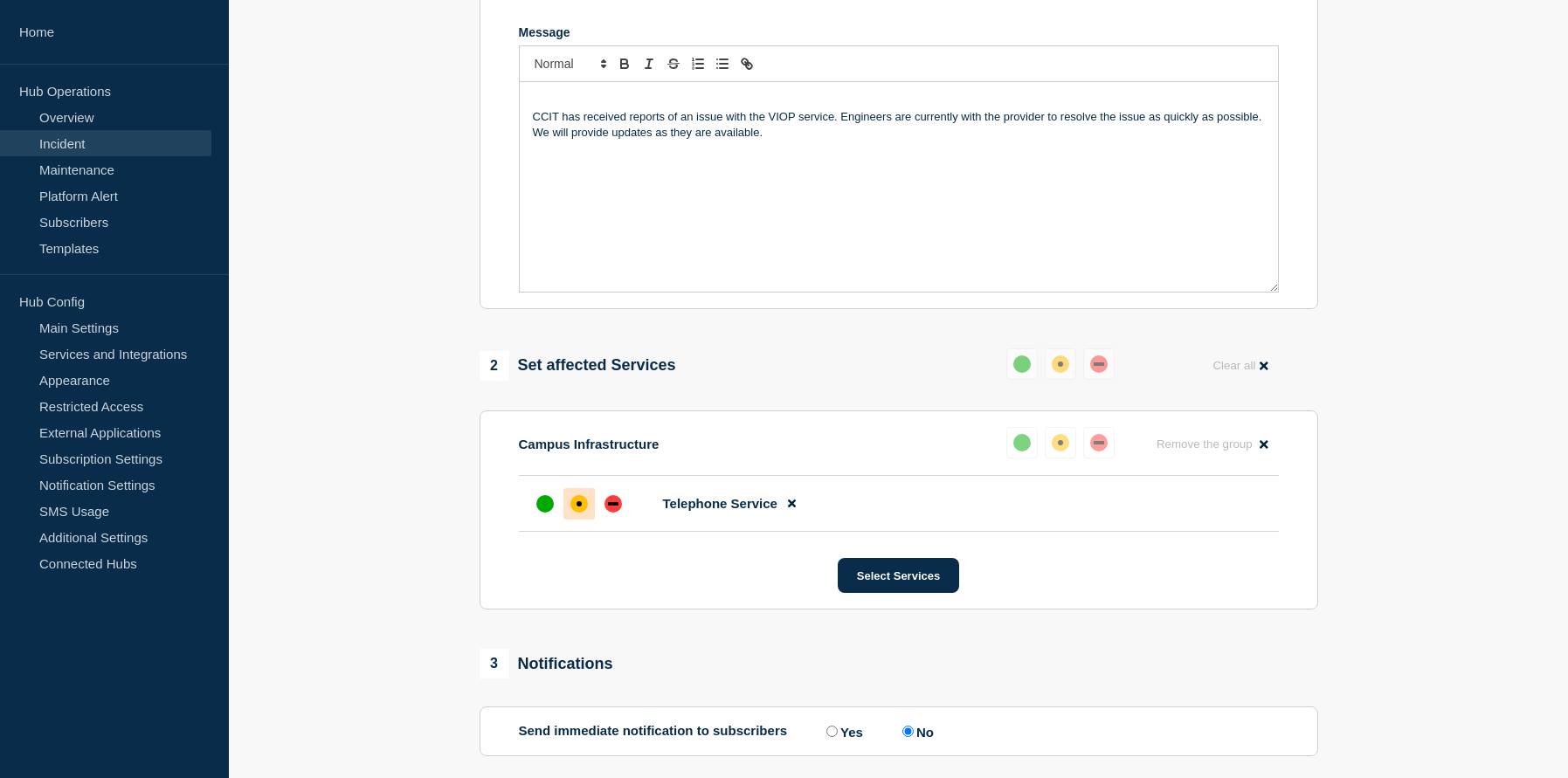
scroll to position [445, 0]
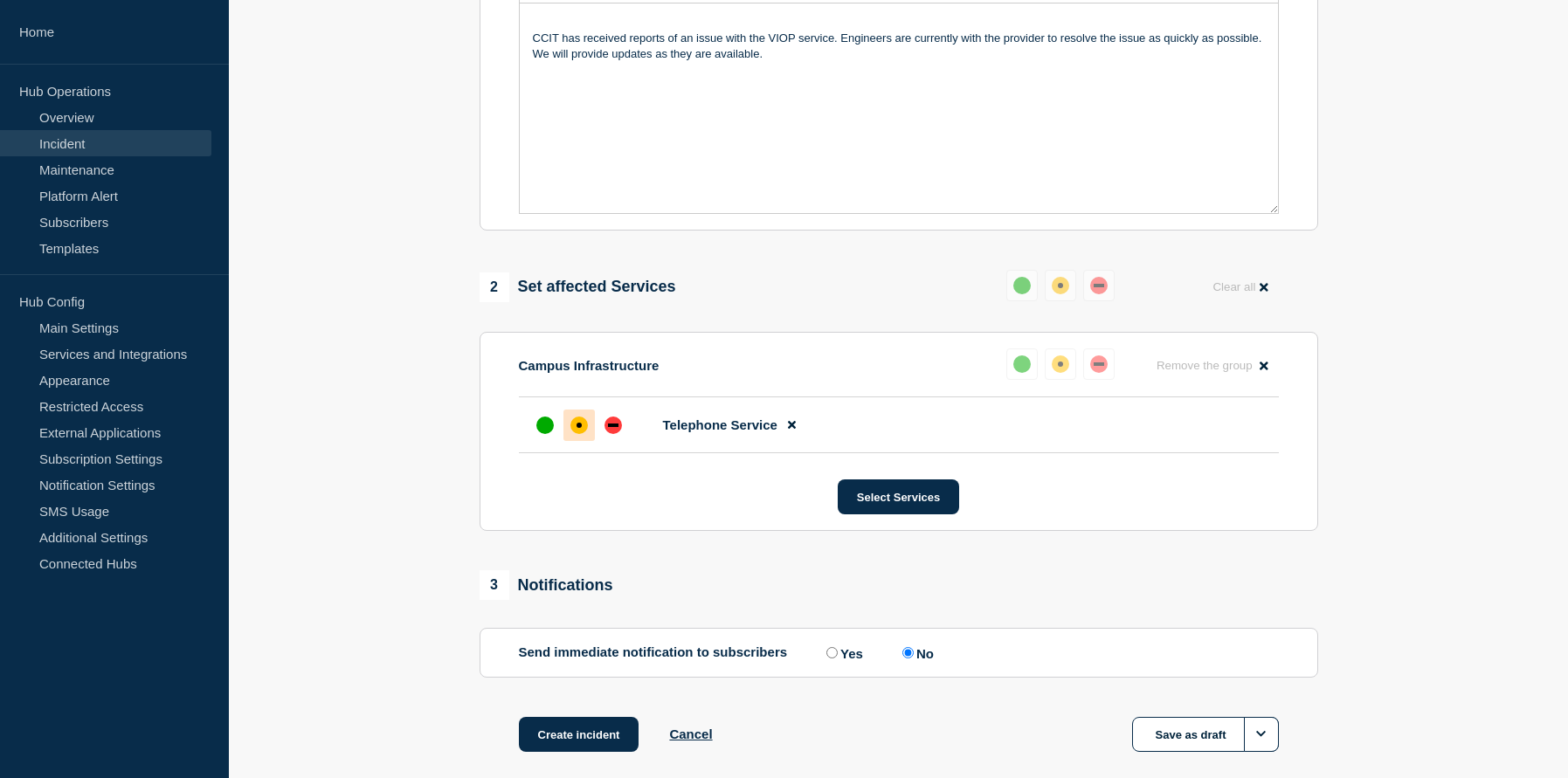
click at [1154, 490] on section "Campus Infrastructure Reset Remove the group Remove Telephone Service Select Se…" at bounding box center [899, 431] width 838 height 199
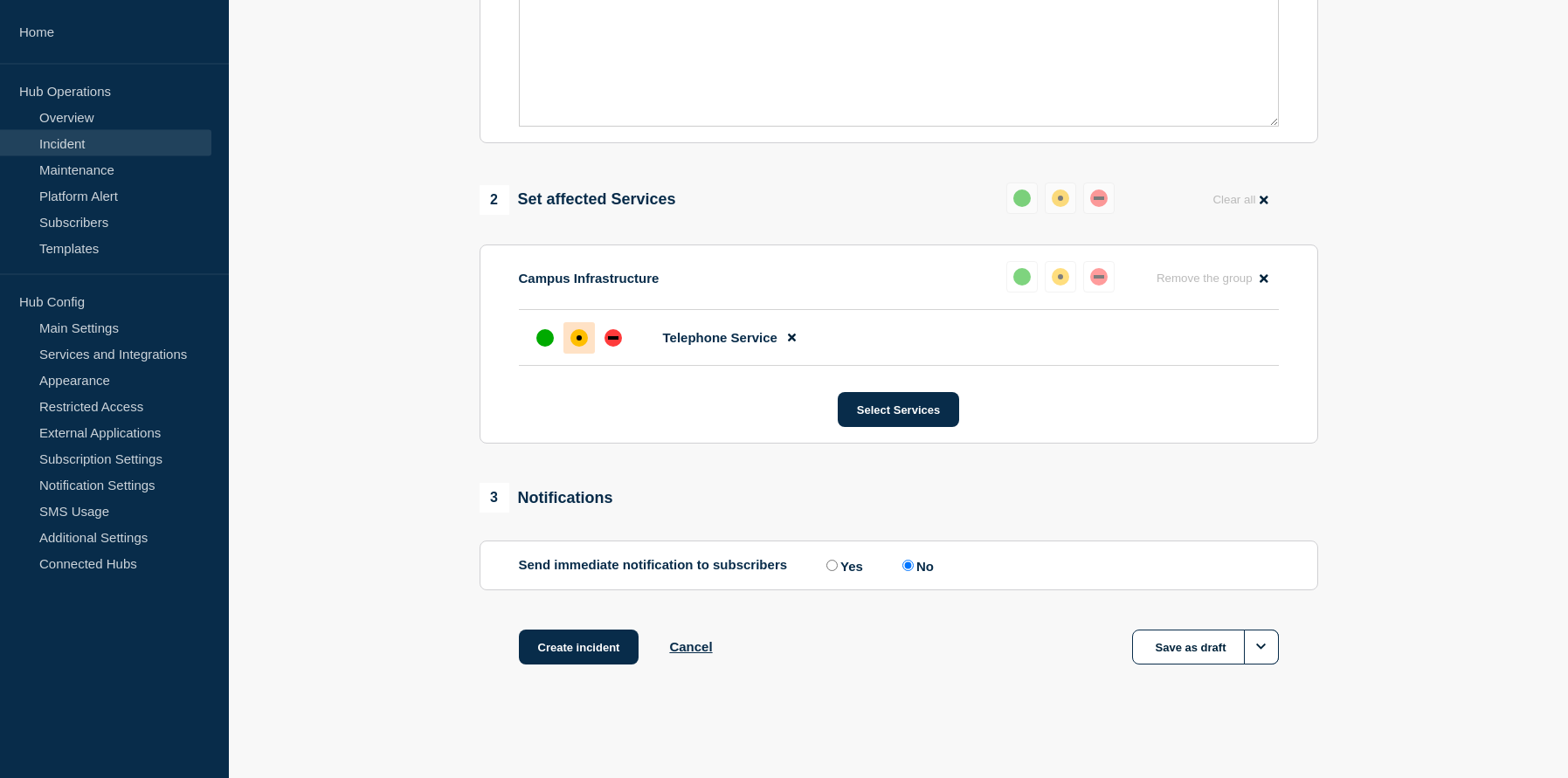
scroll to position [543, 0]
drag, startPoint x: 835, startPoint y: 568, endPoint x: 915, endPoint y: 562, distance: 80.2
click at [906, 569] on div "Send immediate notification to subscribers Yes No" at bounding box center [898, 565] width 760 height 17
click at [559, 643] on button "Create incident" at bounding box center [578, 647] width 120 height 35
